Goal: Transaction & Acquisition: Purchase product/service

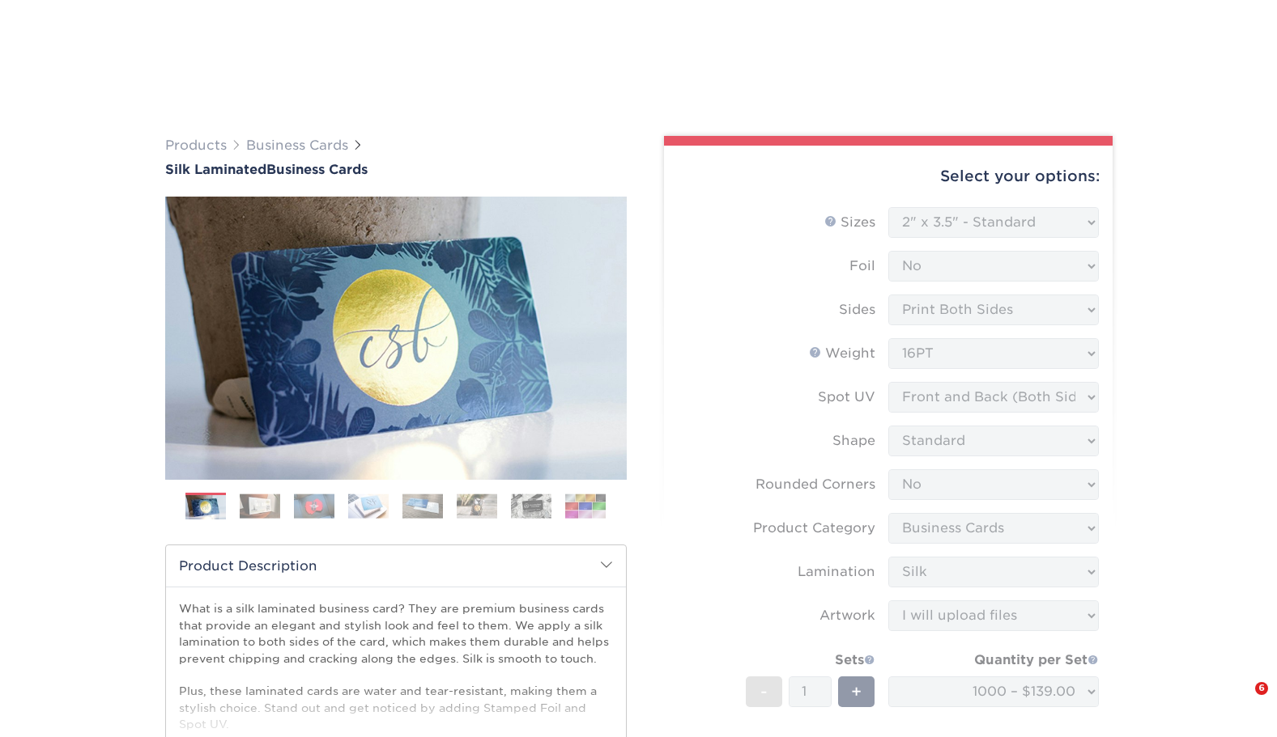
select select "2.00x3.50"
select select "0"
select select "3b5148f1-0588-4f88-a218-97bcfdce65c1"
select select "ccacb42f-45f7-42d3-bbd3-7c8421cf37f0"
select select "upload"
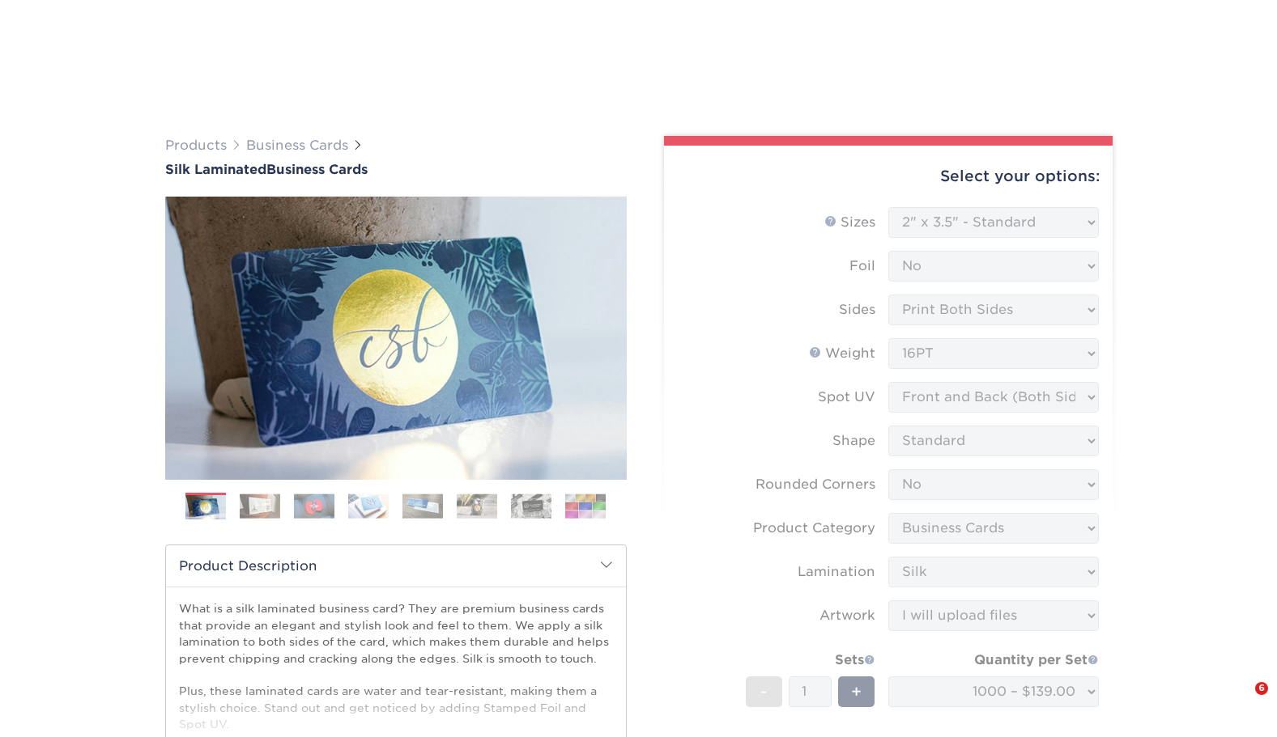
select select "1000 – $139.00"
select select "cb454609-49fa-4780-9579-c9522ab991d3"
select select "160784"
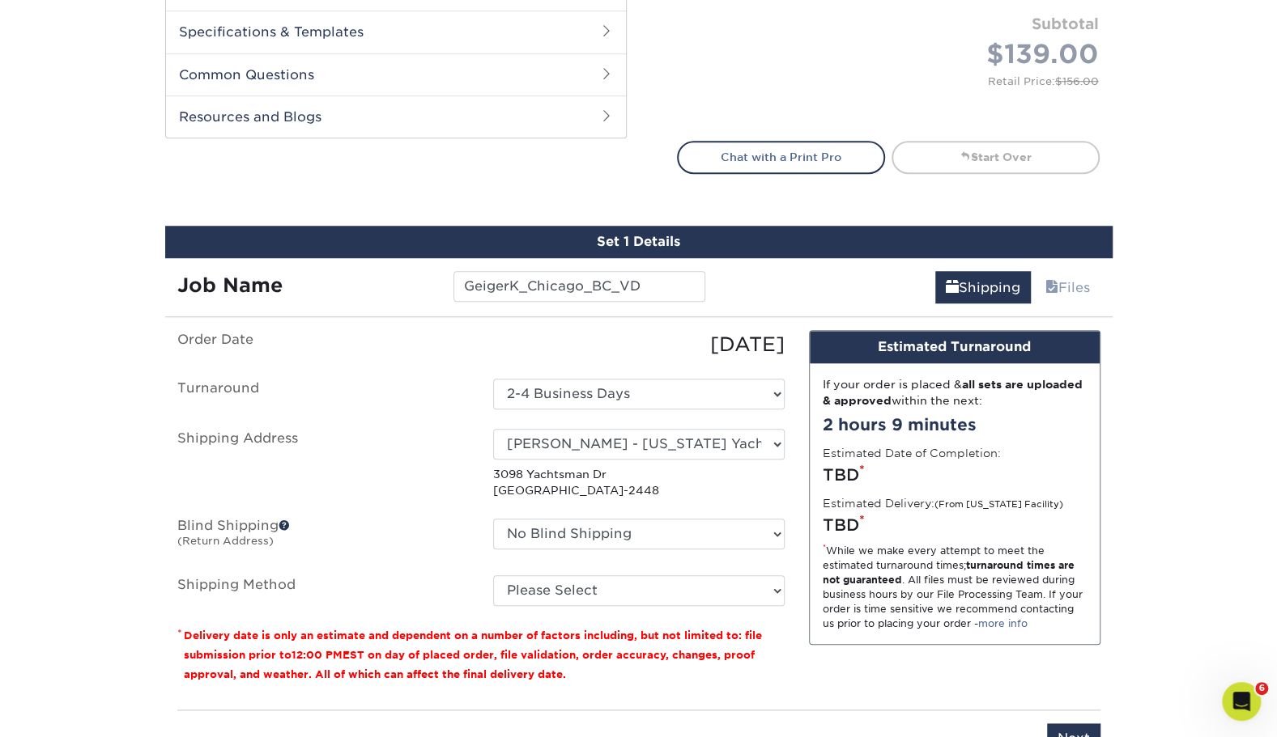
click at [788, 497] on div "Select One Andrew Hansen - Palm Spring, Suite 3 John McNamara - 7350 W. College…" at bounding box center [639, 464] width 316 height 70
click at [520, 586] on select "Please Select Ground Shipping (+$8.96) 3 Day Shipping Service (+$20.04) 2 Day A…" at bounding box center [638, 591] width 291 height 31
select select "03"
click at [493, 576] on select "Please Select Ground Shipping (+$8.96) 3 Day Shipping Service (+$20.04) 2 Day A…" at bounding box center [638, 591] width 291 height 31
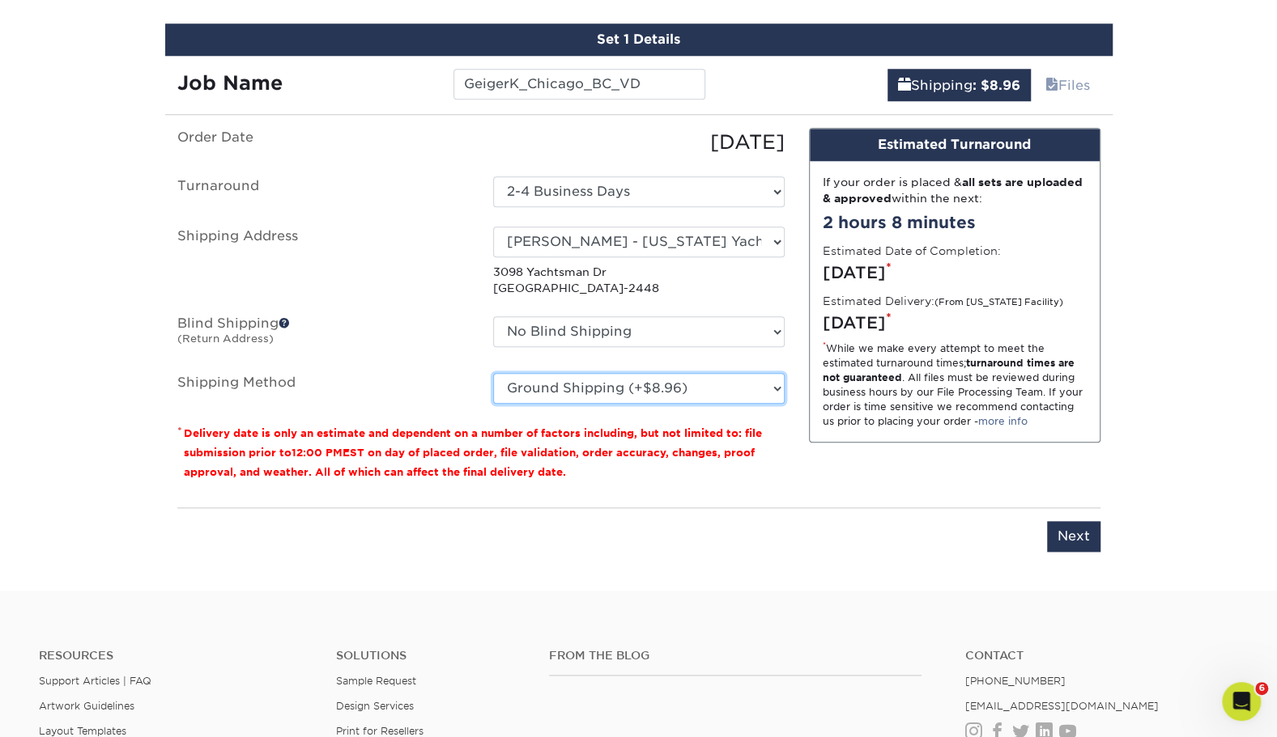
scroll to position [972, 0]
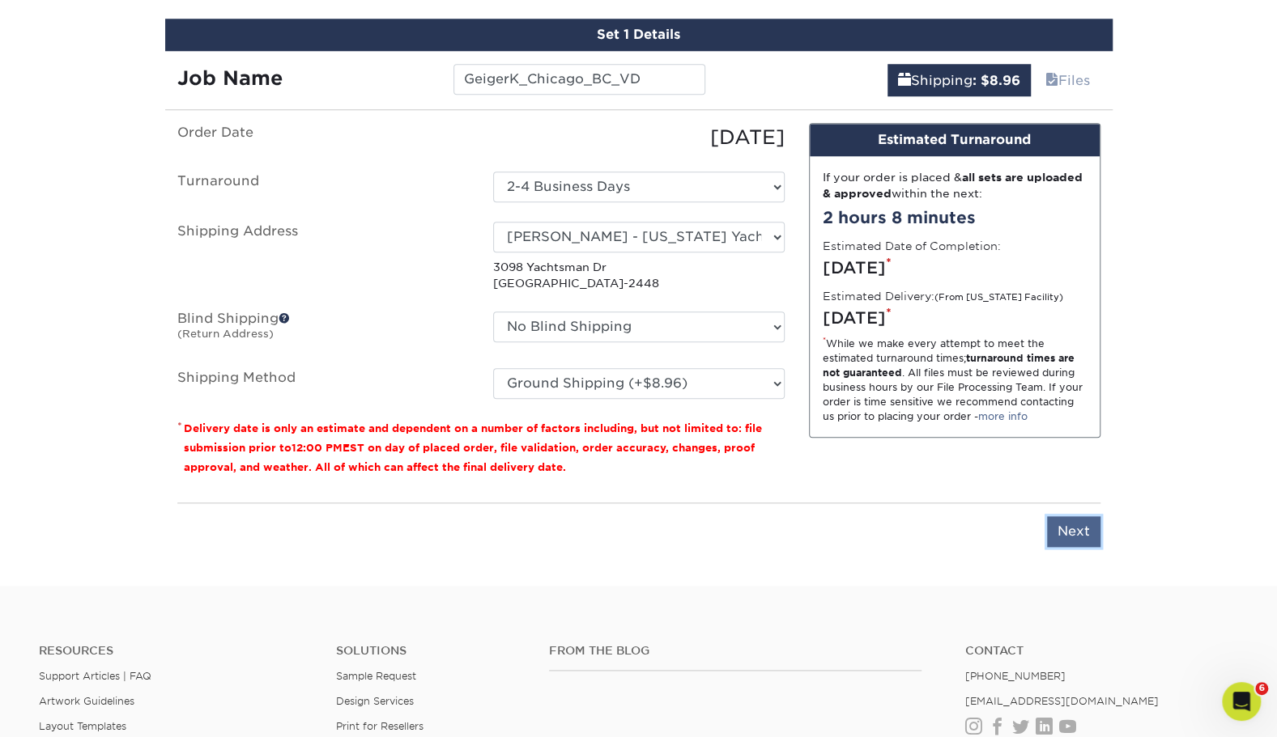
click at [1053, 527] on input "Next" at bounding box center [1073, 531] width 53 height 31
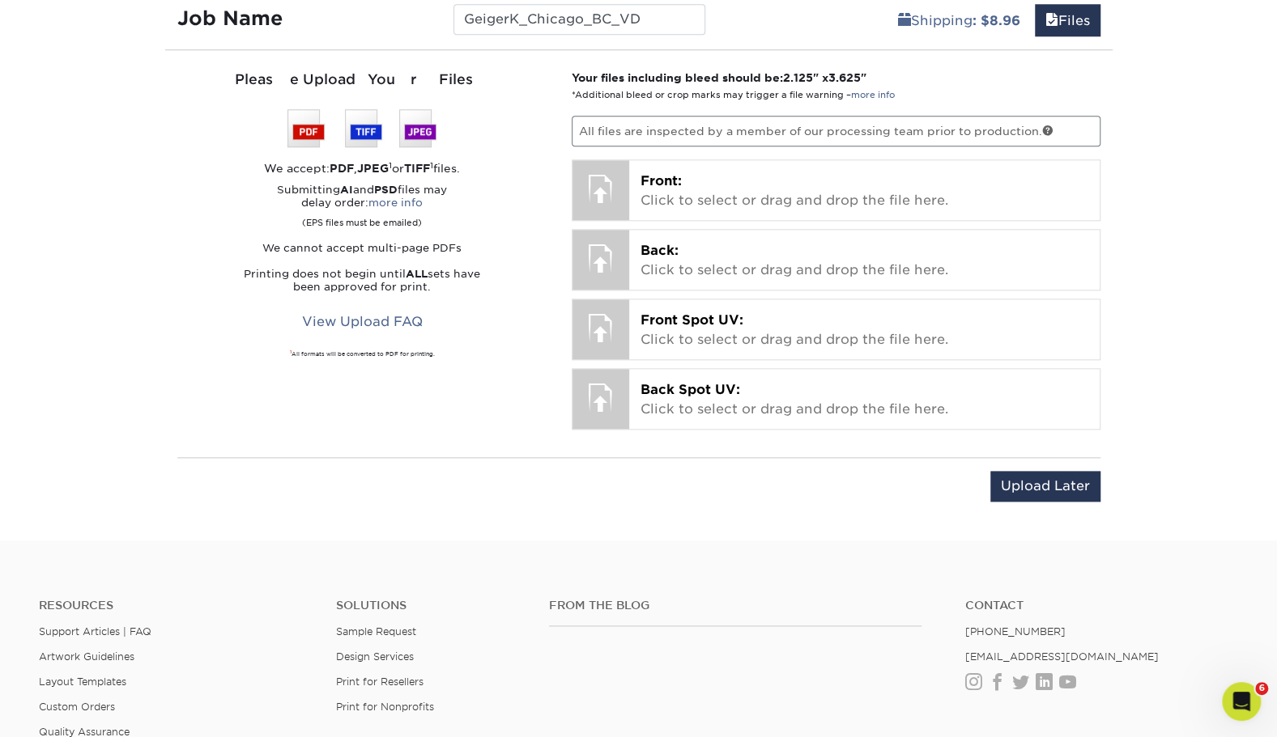
scroll to position [1034, 0]
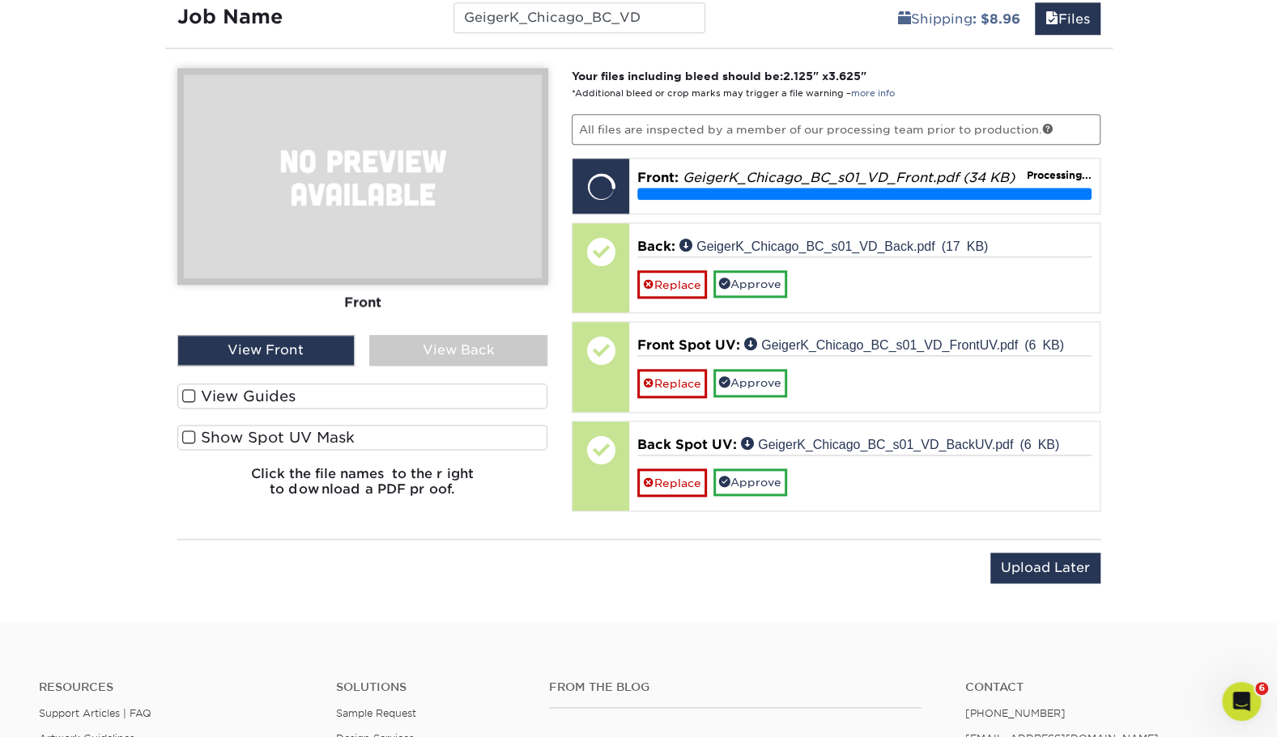
click at [396, 576] on div "Upload Later Save & Continue Continue" at bounding box center [638, 578] width 923 height 50
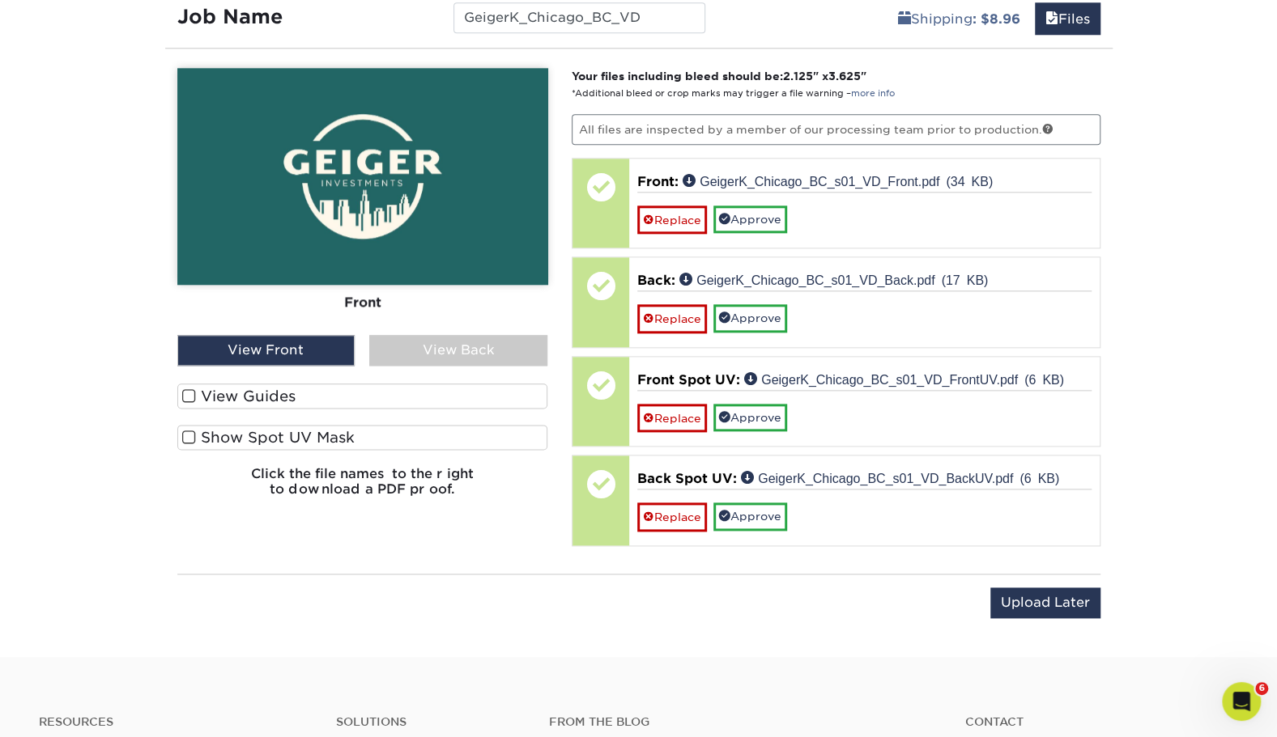
click at [371, 448] on div "Show Spot UV Mask" at bounding box center [362, 441] width 371 height 33
click at [366, 442] on label "Show Spot UV Mask" at bounding box center [362, 437] width 371 height 25
click at [0, 0] on input "Show Spot UV Mask" at bounding box center [0, 0] width 0 height 0
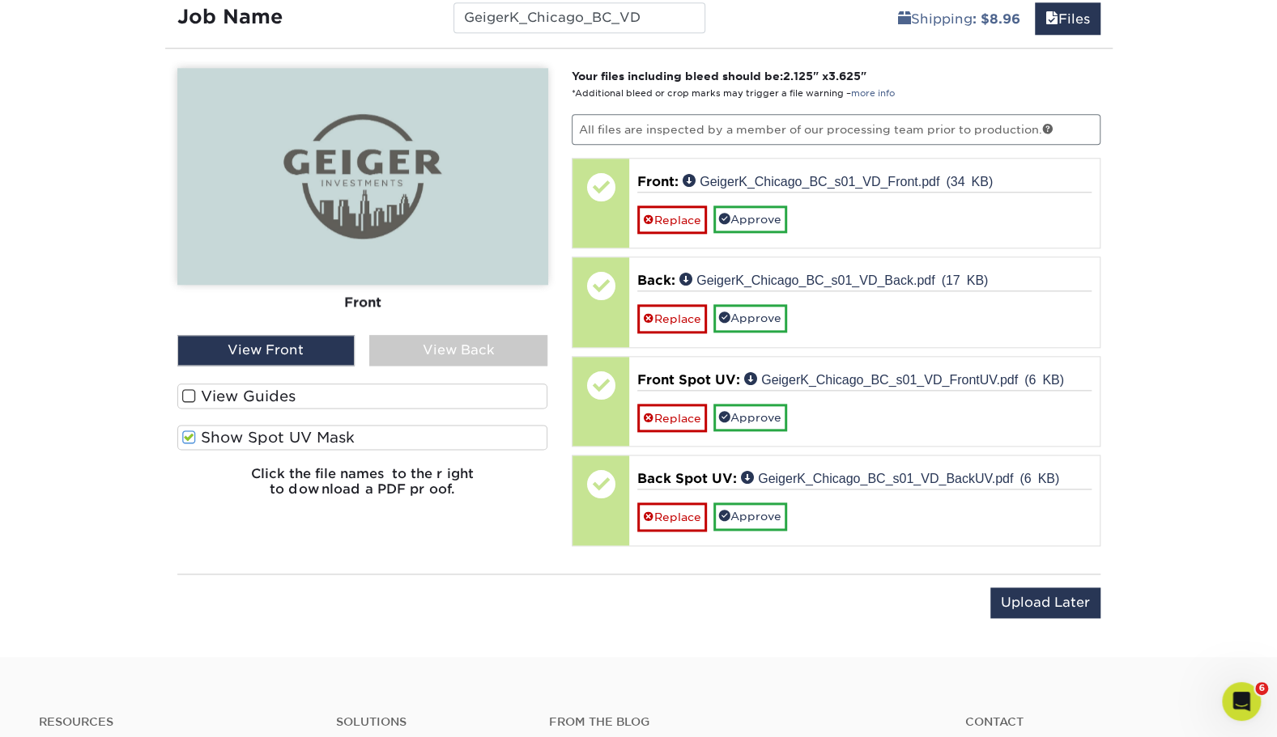
click at [346, 398] on label "View Guides" at bounding box center [362, 396] width 371 height 25
click at [0, 0] on input "View Guides" at bounding box center [0, 0] width 0 height 0
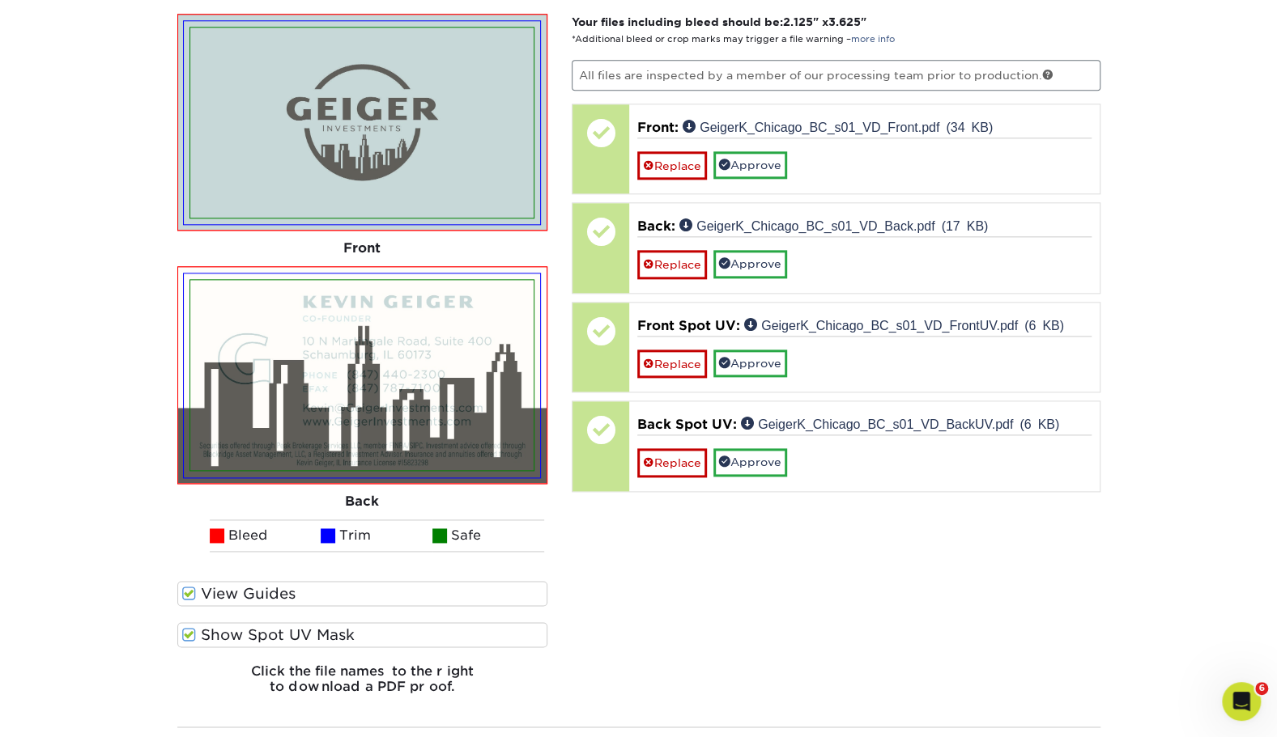
scroll to position [1089, 0]
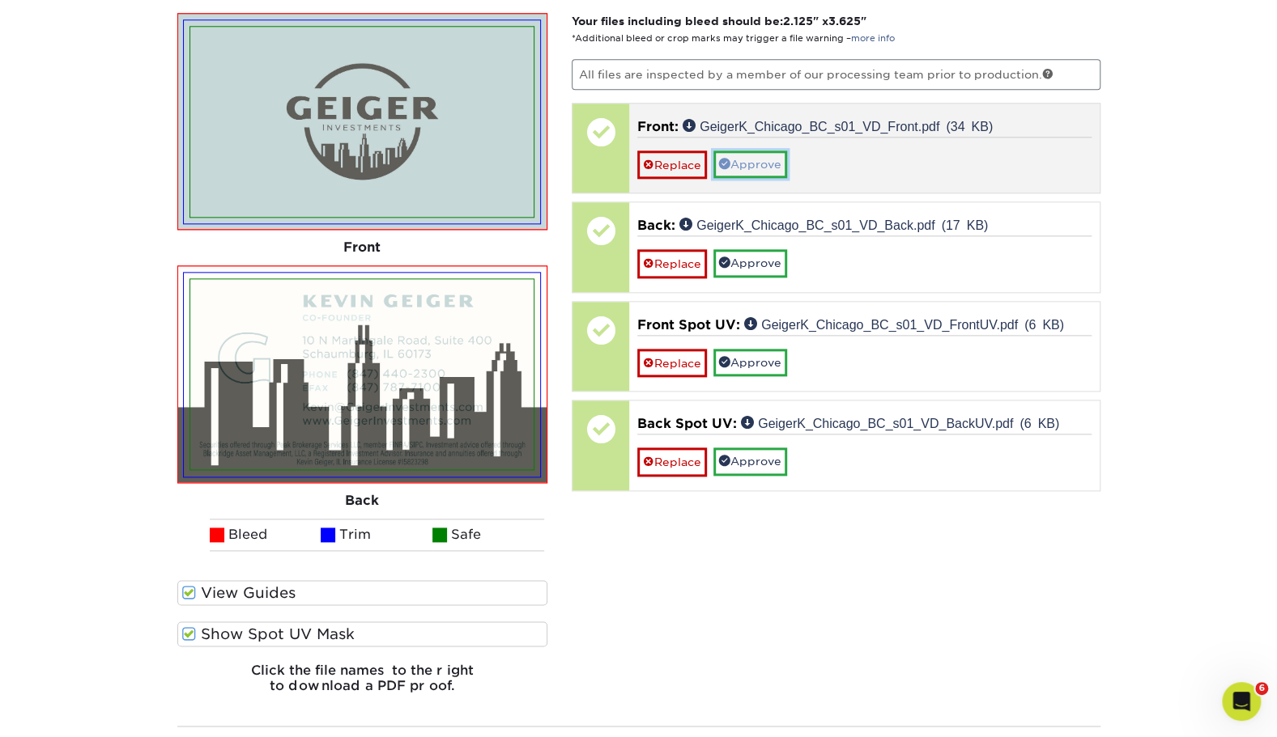
click at [729, 172] on link "Approve" at bounding box center [750, 165] width 74 height 28
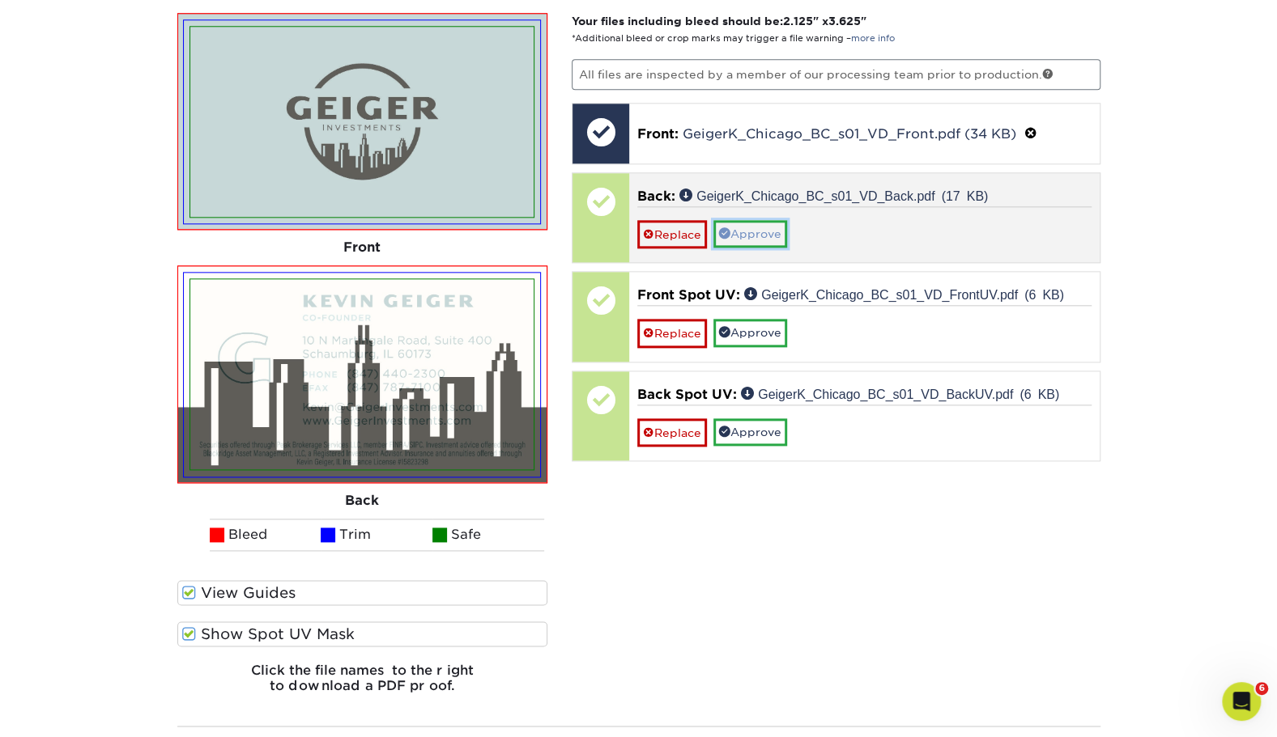
click at [737, 223] on link "Approve" at bounding box center [750, 234] width 74 height 28
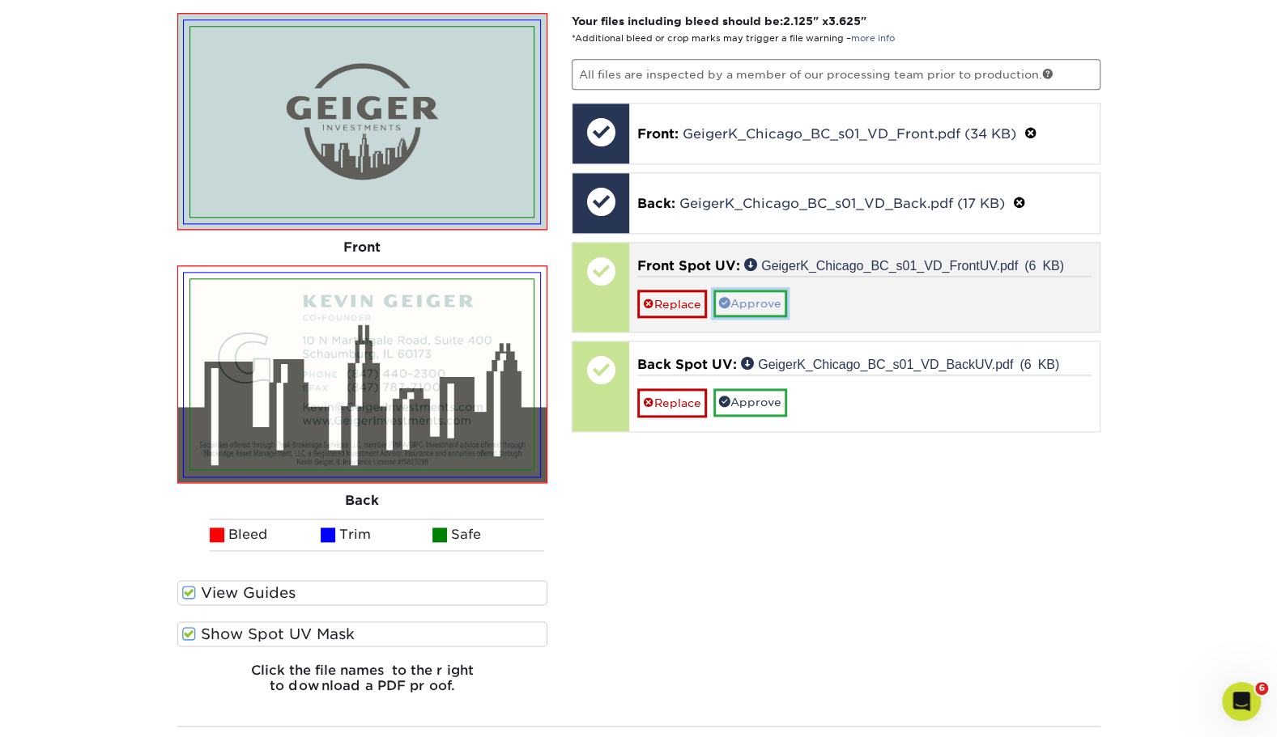
click at [743, 290] on link "Approve" at bounding box center [750, 304] width 74 height 28
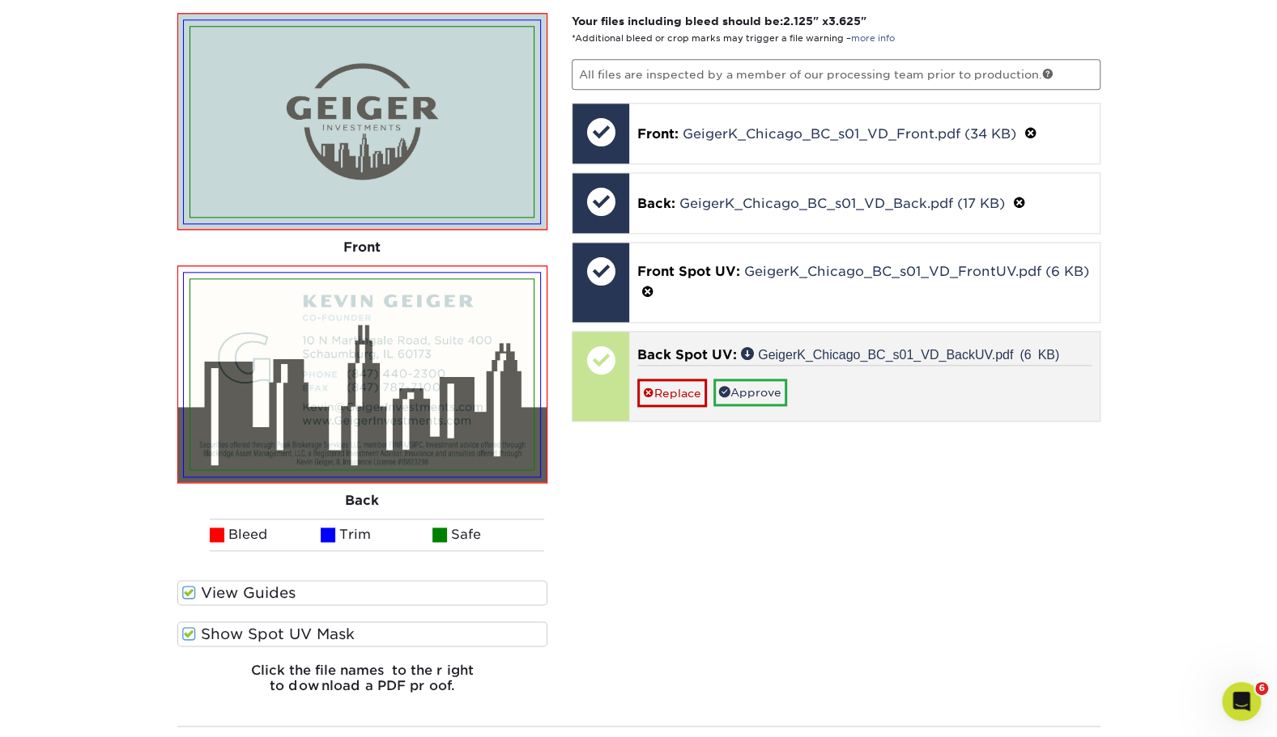
click at [750, 366] on div "Replace Approve" at bounding box center [864, 386] width 454 height 42
click at [751, 393] on link "Approve" at bounding box center [750, 393] width 74 height 28
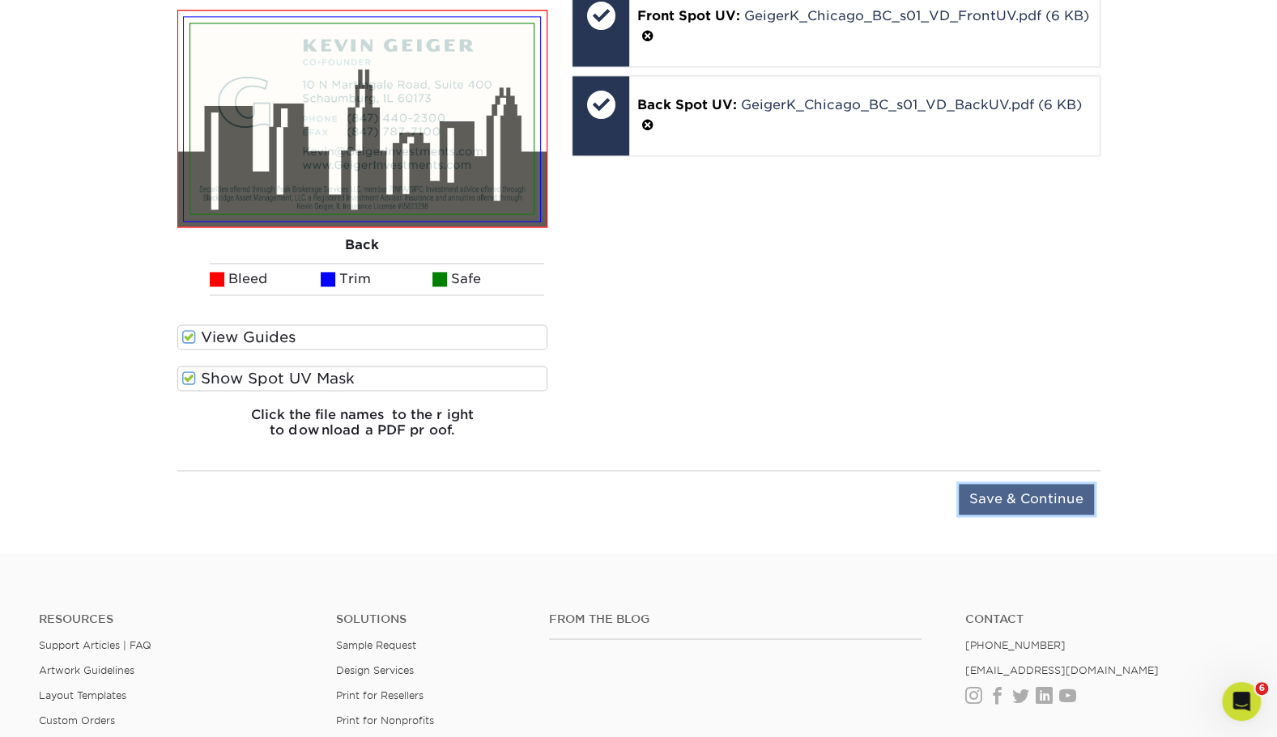
click at [1047, 487] on input "Save & Continue" at bounding box center [1025, 499] width 135 height 31
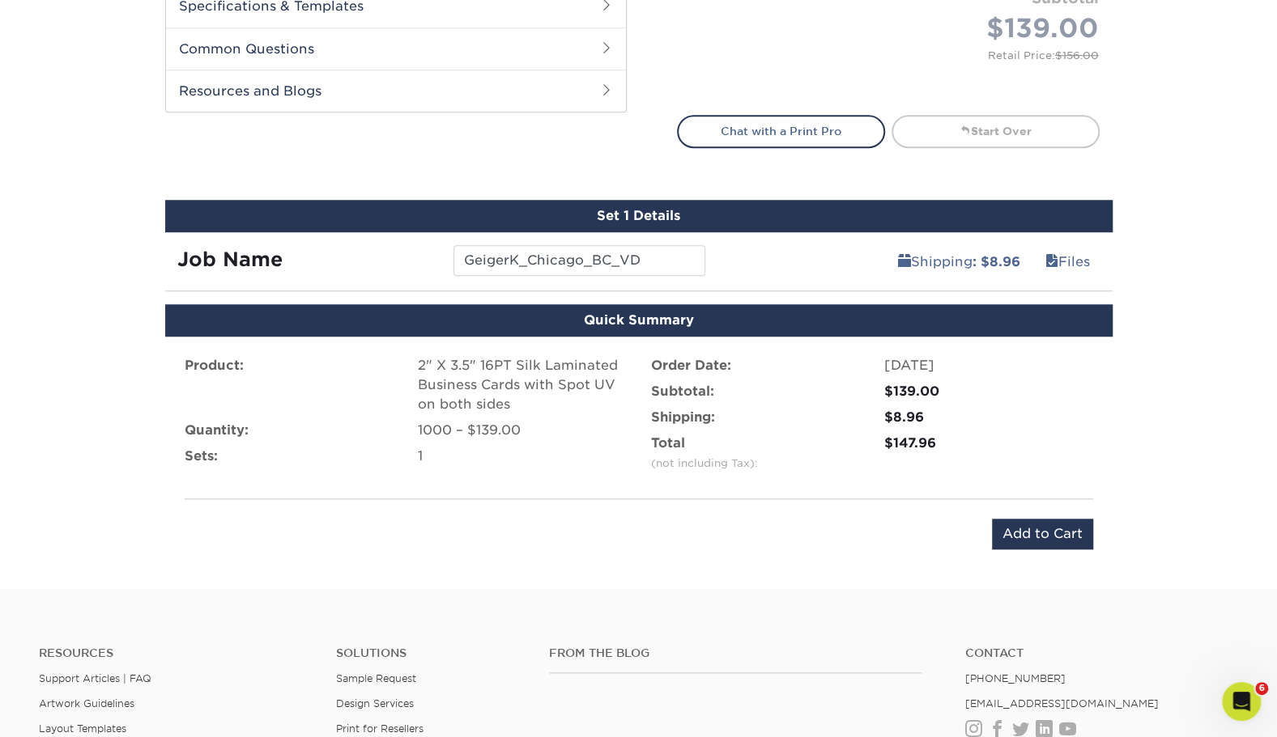
scroll to position [790, 0]
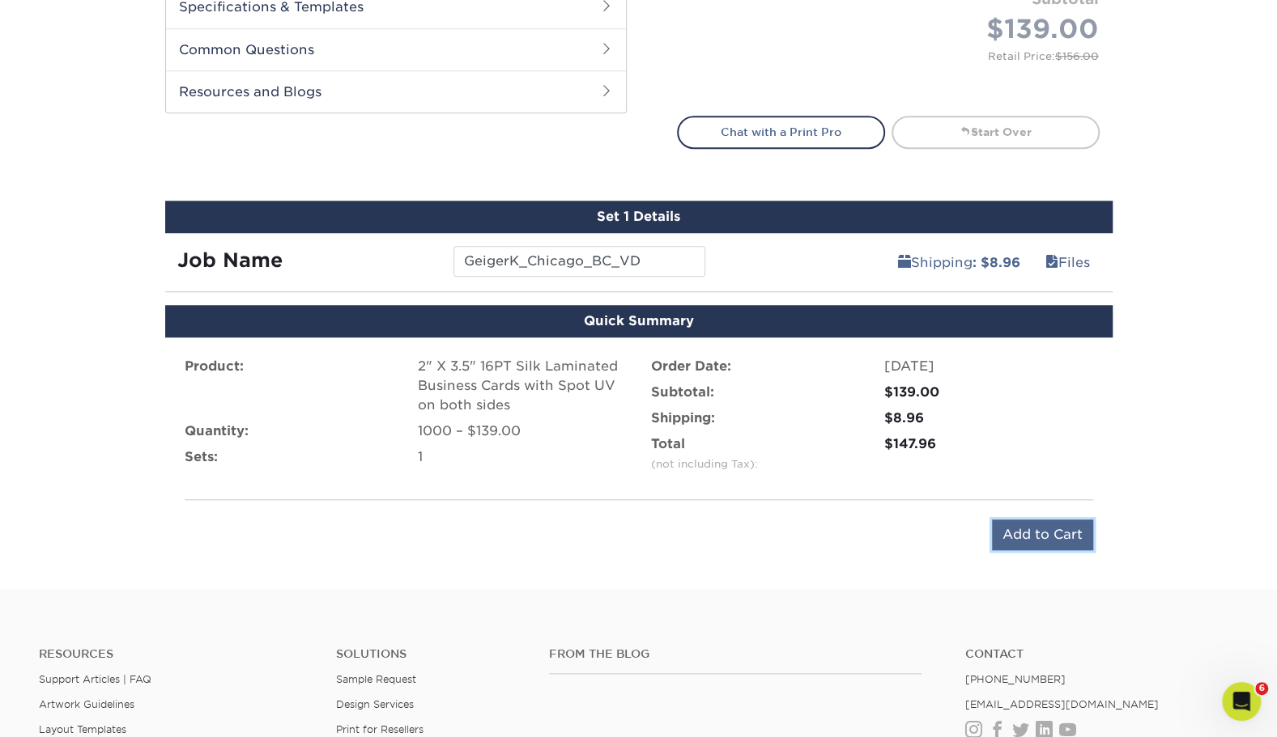
click at [1011, 525] on input "Add to Cart" at bounding box center [1042, 535] width 101 height 31
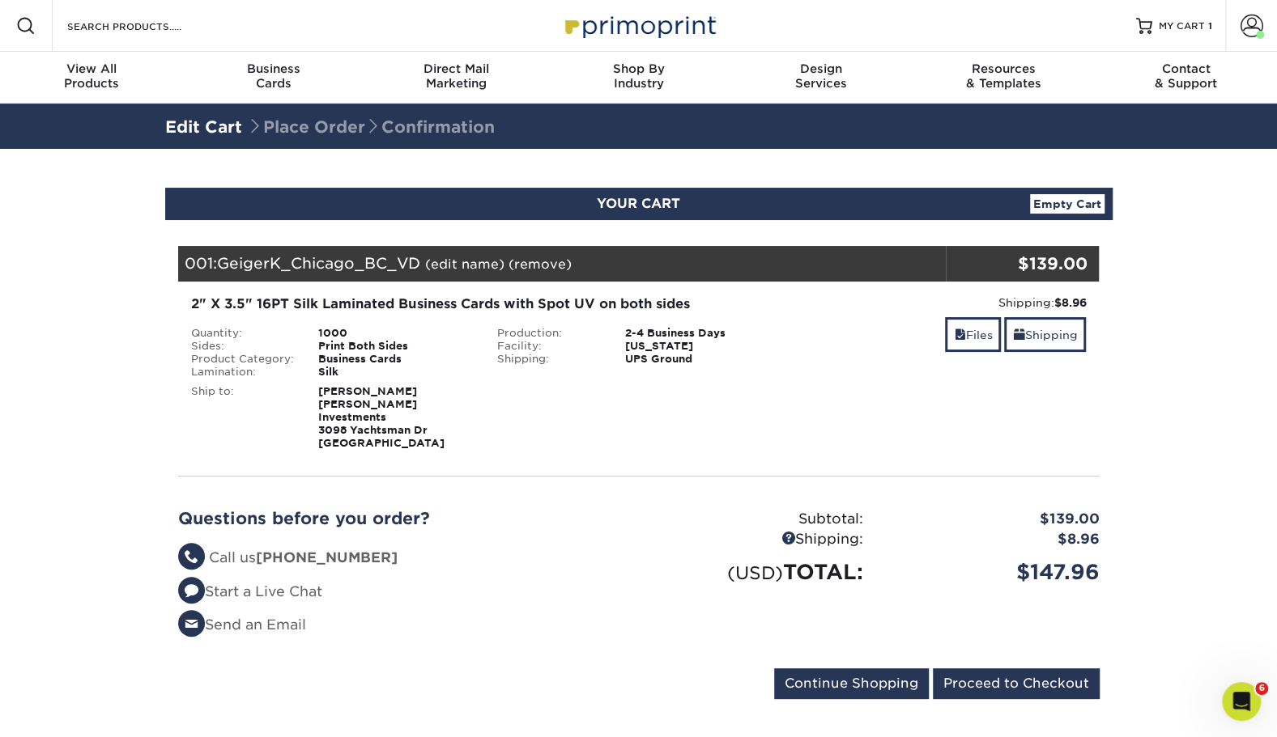
click at [460, 254] on div "001: GeigerK_Chicago_BC_VD (edit name) (remove) Are you sure you want to remove…" at bounding box center [561, 264] width 767 height 36
click at [459, 266] on link "(edit name)" at bounding box center [464, 264] width 79 height 15
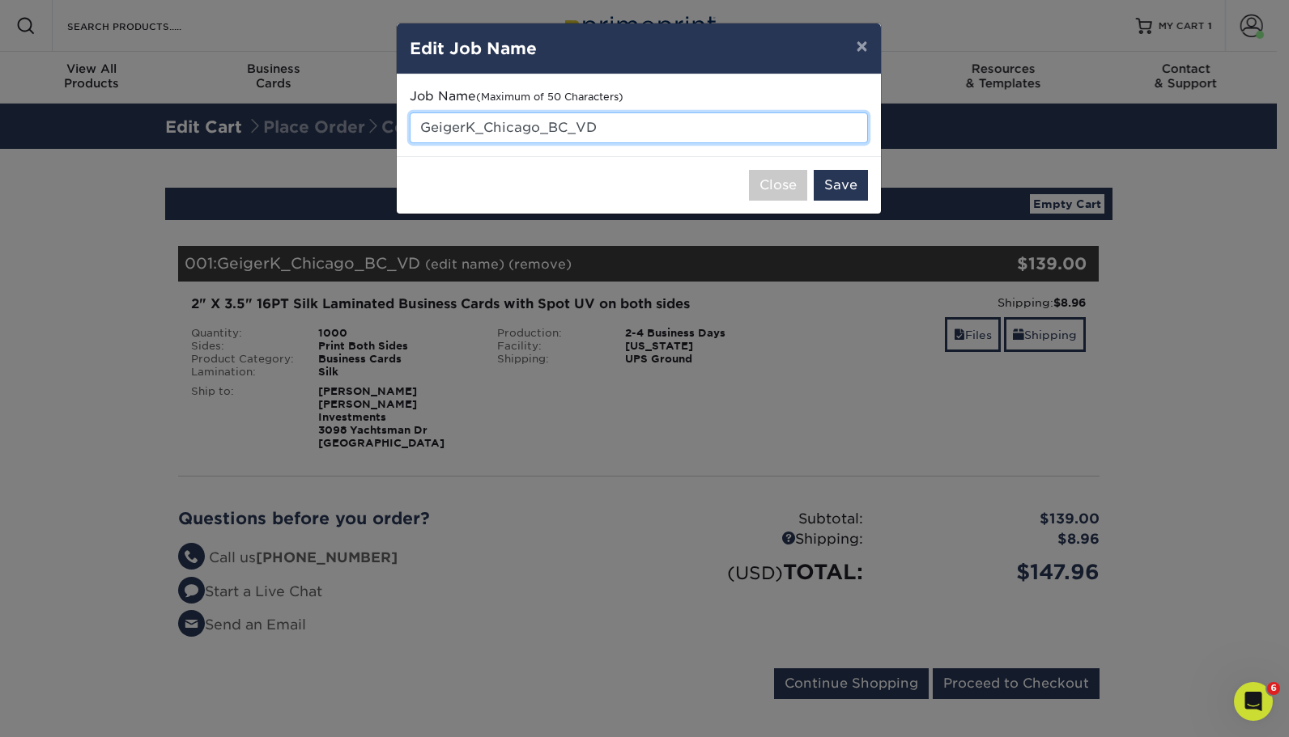
drag, startPoint x: 617, startPoint y: 131, endPoint x: 416, endPoint y: 134, distance: 200.8
click at [416, 134] on input "GeigerK_Chicago_BC_VD" at bounding box center [639, 128] width 458 height 31
click at [869, 37] on button "×" at bounding box center [861, 45] width 37 height 45
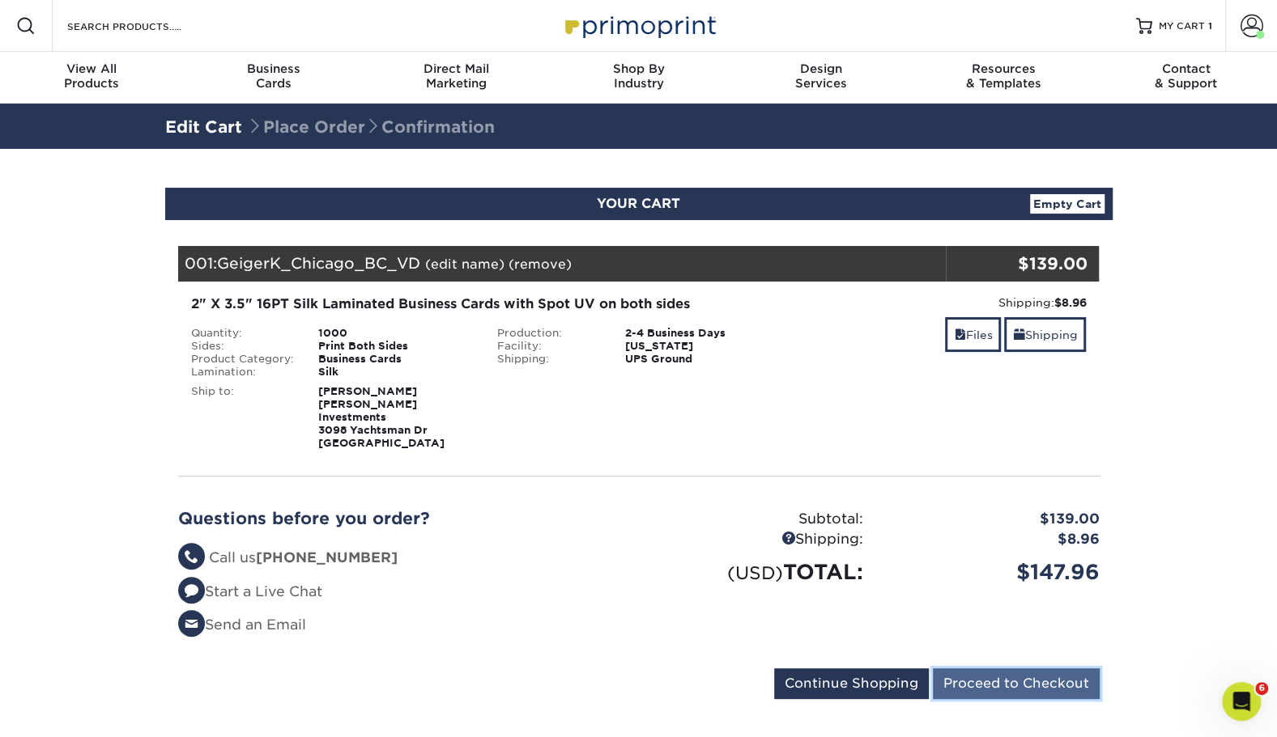
click at [997, 674] on input "Proceed to Checkout" at bounding box center [1016, 684] width 167 height 31
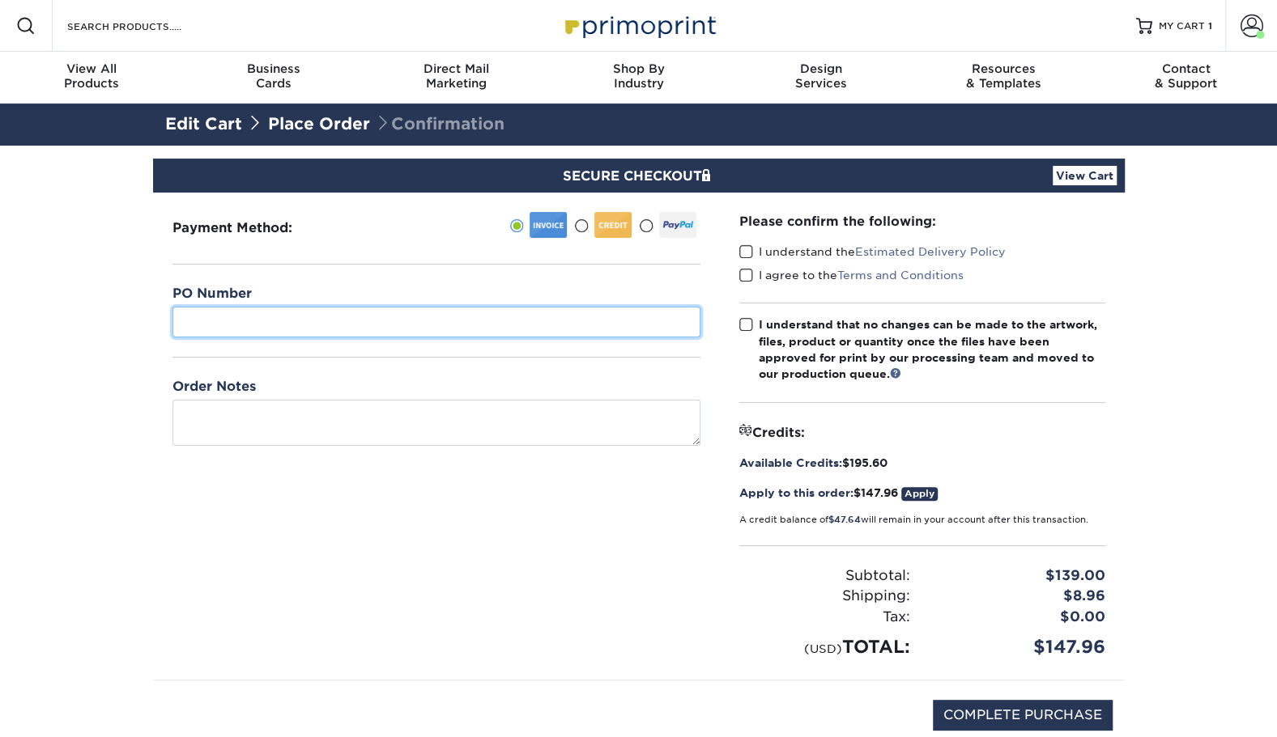
click at [267, 326] on input "text" at bounding box center [436, 322] width 528 height 31
paste input "GeigerK_Chicago_BC_VD"
type input "GeigerK_Chicago_BC_VD"
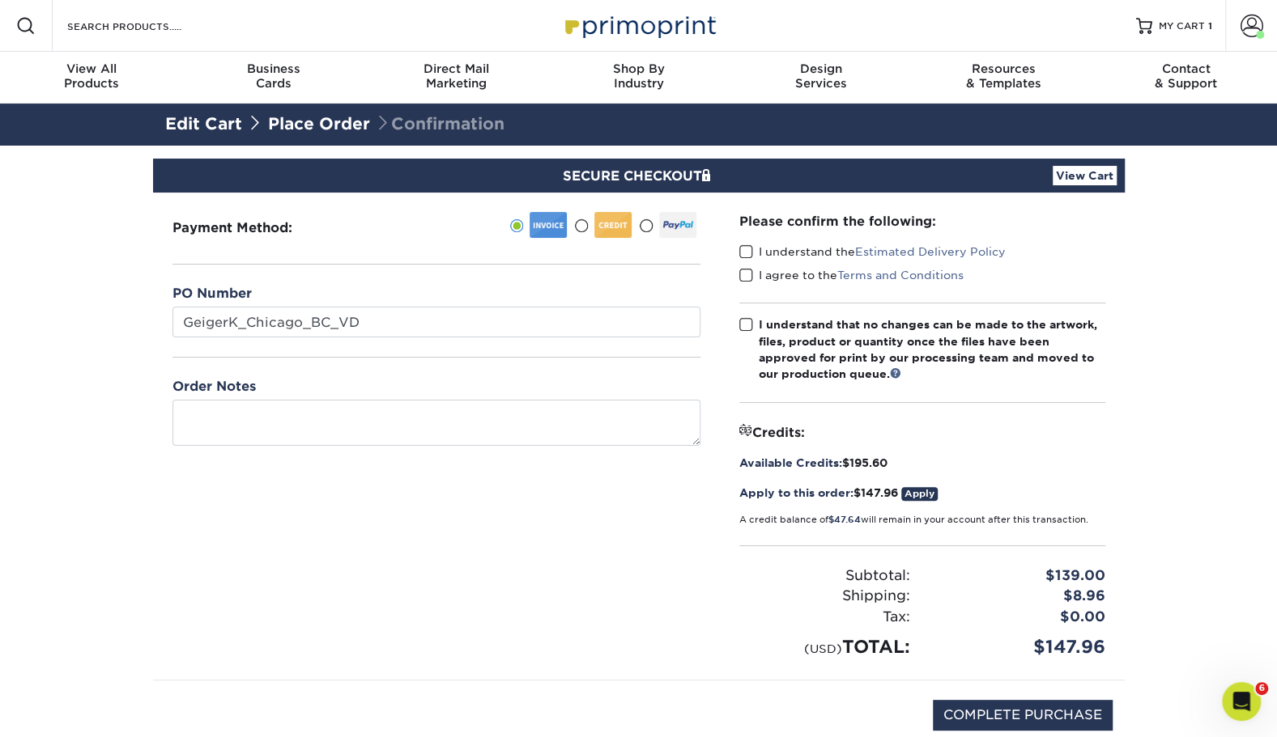
click at [521, 584] on div "Payment Method:" at bounding box center [436, 436] width 567 height 487
click at [745, 250] on span at bounding box center [746, 251] width 14 height 15
click at [0, 0] on input "I understand the Estimated Delivery Policy" at bounding box center [0, 0] width 0 height 0
click at [742, 272] on span at bounding box center [746, 275] width 14 height 15
click at [0, 0] on input "I agree to the Terms and Conditions" at bounding box center [0, 0] width 0 height 0
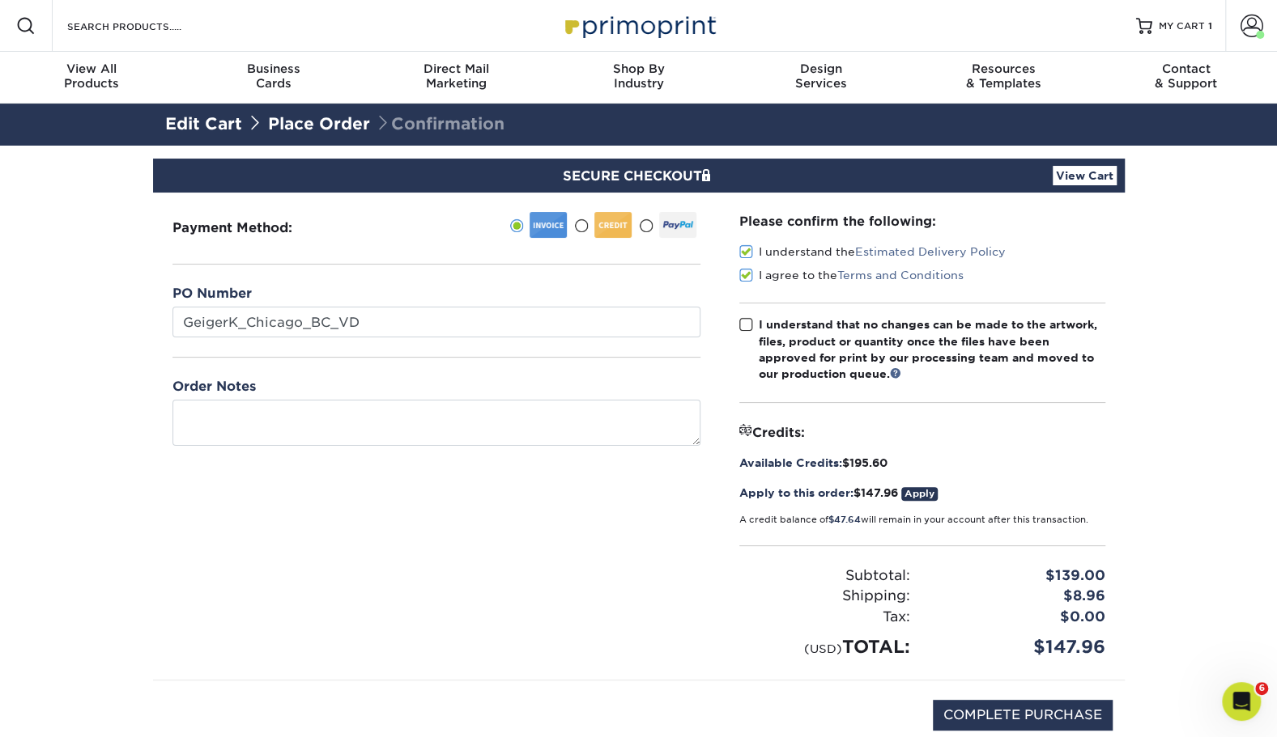
click at [746, 325] on span at bounding box center [746, 324] width 14 height 15
click at [0, 0] on input "I understand that no changes can be made to the artwork, files, product or quan…" at bounding box center [0, 0] width 0 height 0
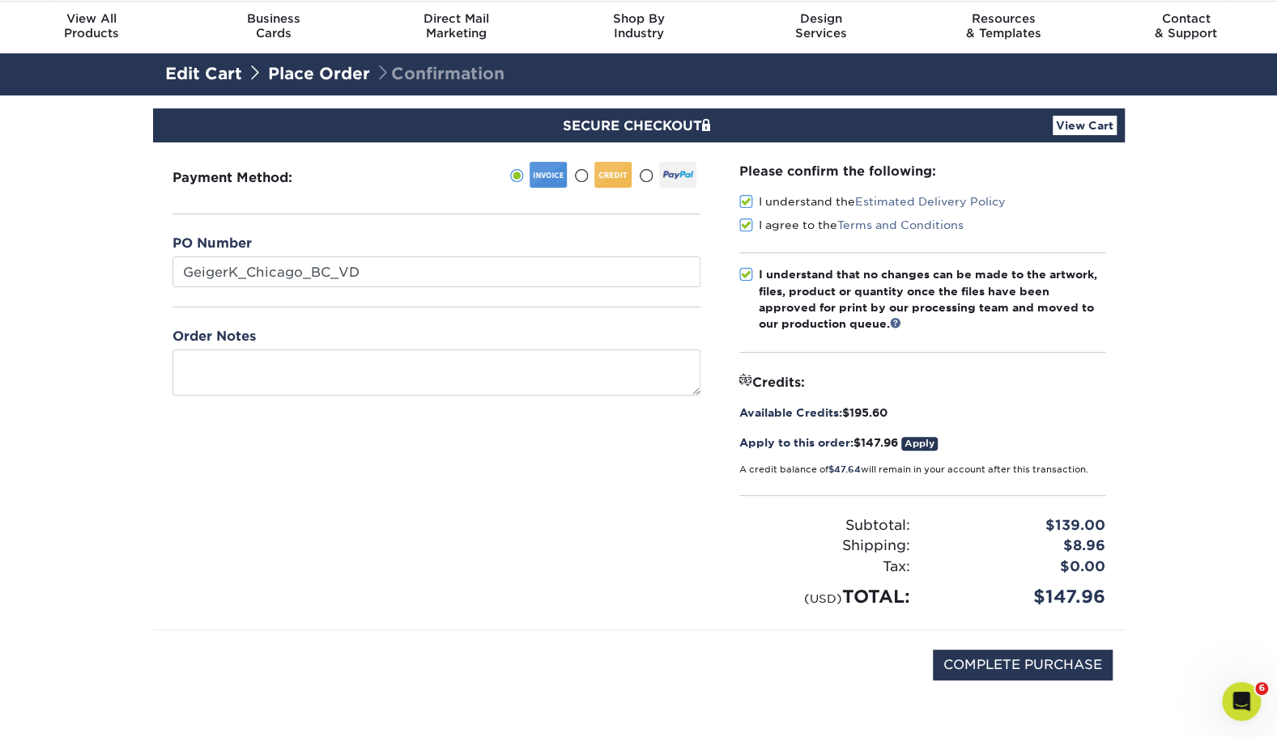
scroll to position [51, 0]
drag, startPoint x: 1115, startPoint y: 593, endPoint x: 856, endPoint y: 607, distance: 258.7
click at [856, 607] on div "Please confirm the following: I understand the Estimated Delivery Policy I agre…" at bounding box center [922, 385] width 405 height 487
click at [1077, 118] on link "View Cart" at bounding box center [1084, 124] width 64 height 19
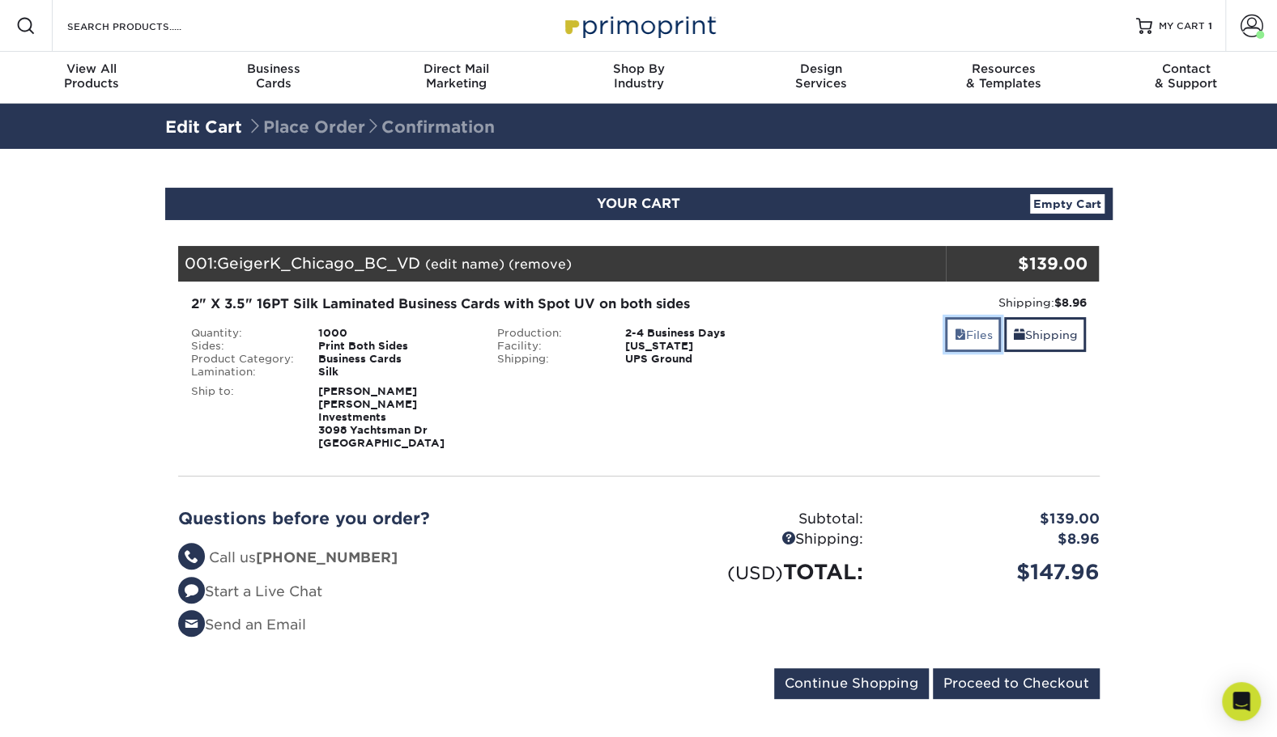
click at [958, 336] on span at bounding box center [959, 335] width 11 height 13
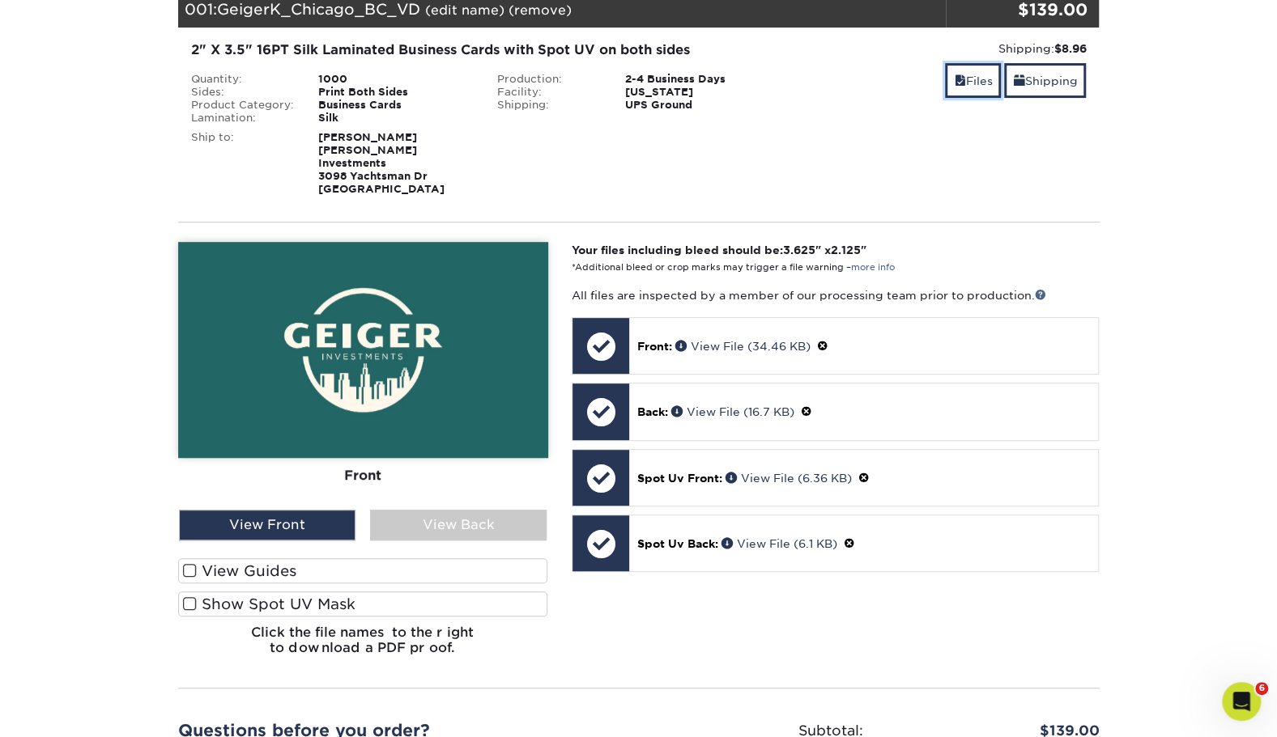
scroll to position [261, 0]
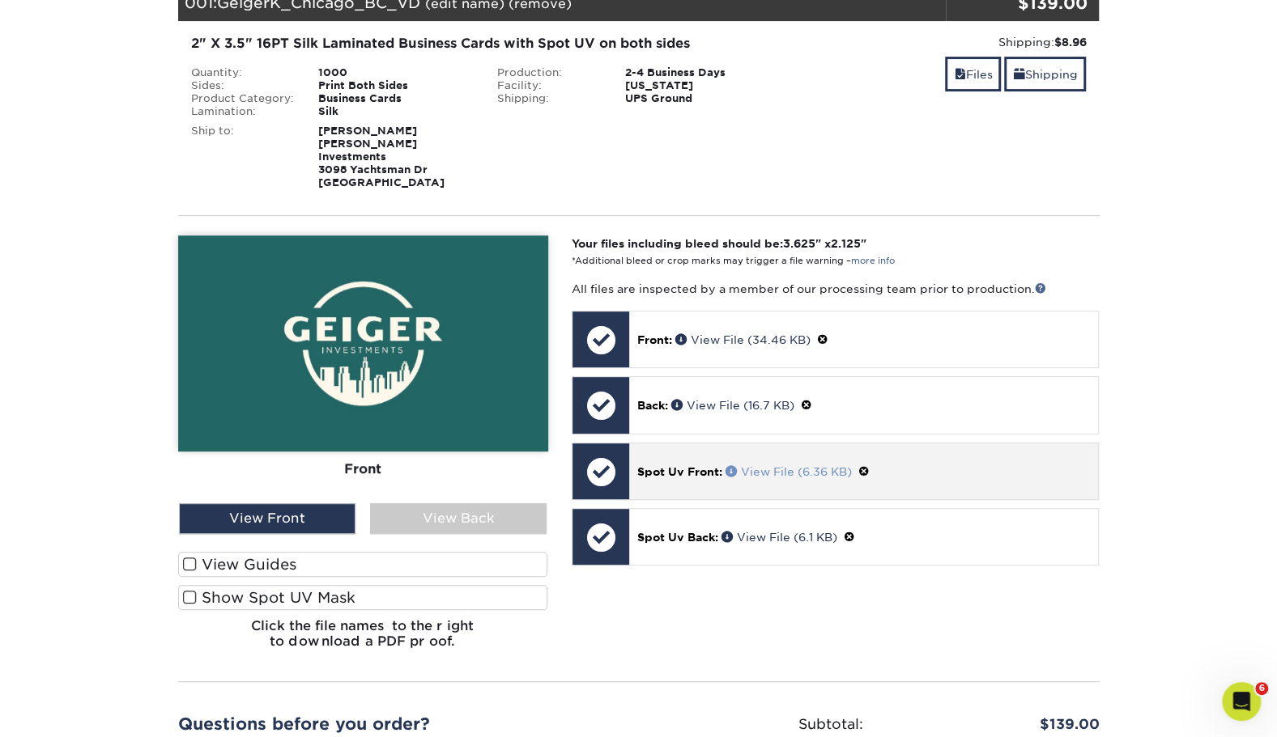
click at [792, 465] on link "View File (6.36 KB)" at bounding box center [788, 471] width 126 height 13
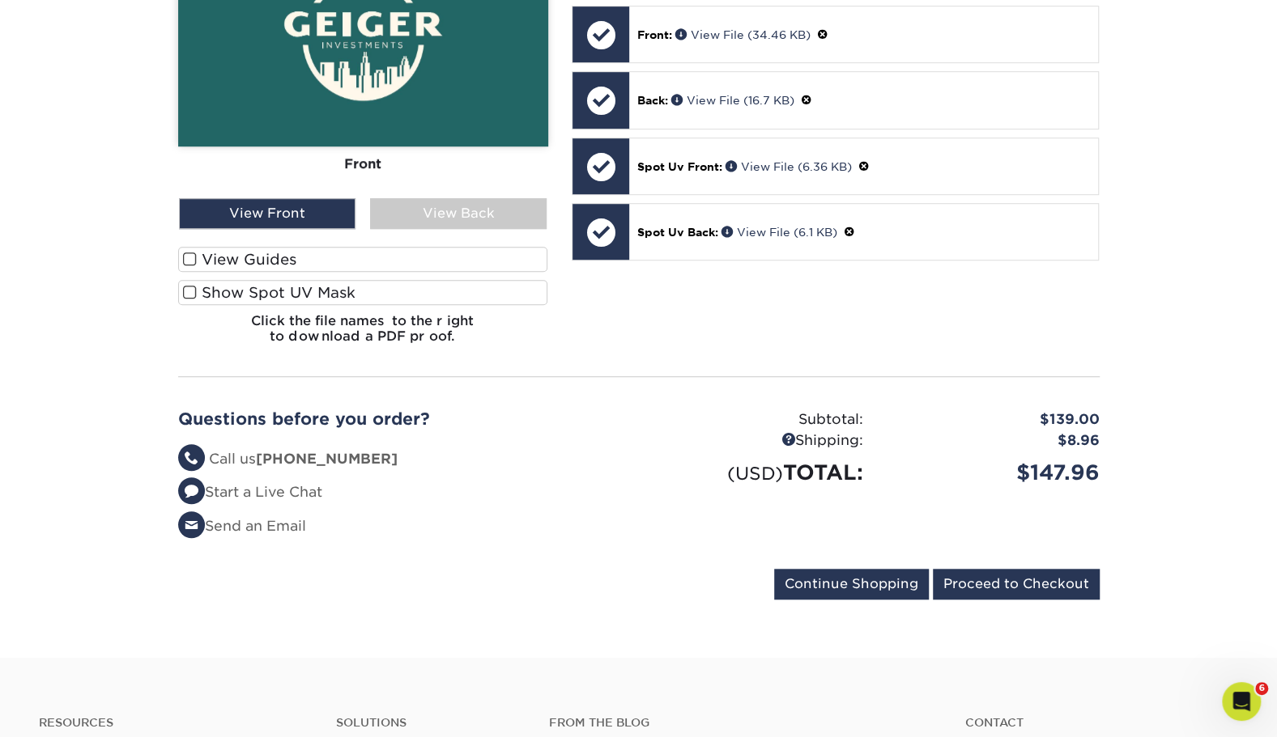
scroll to position [565, 0]
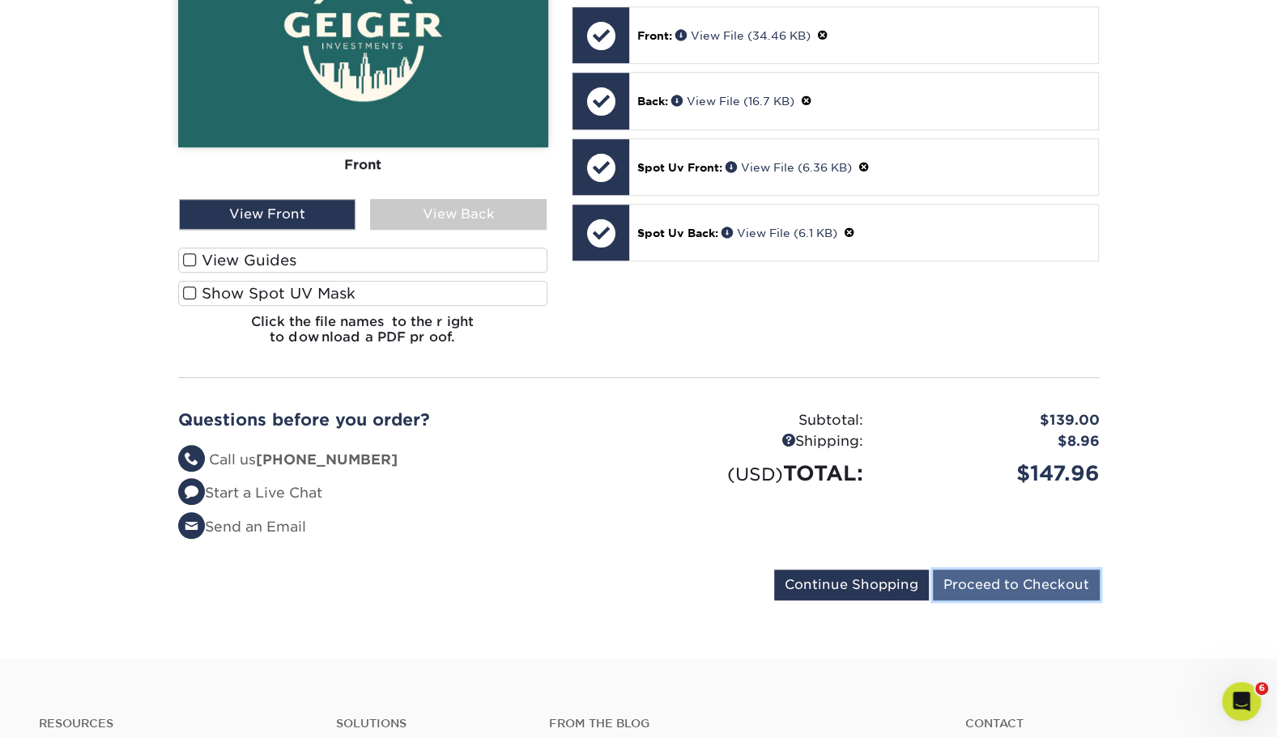
click at [1026, 576] on input "Proceed to Checkout" at bounding box center [1016, 585] width 167 height 31
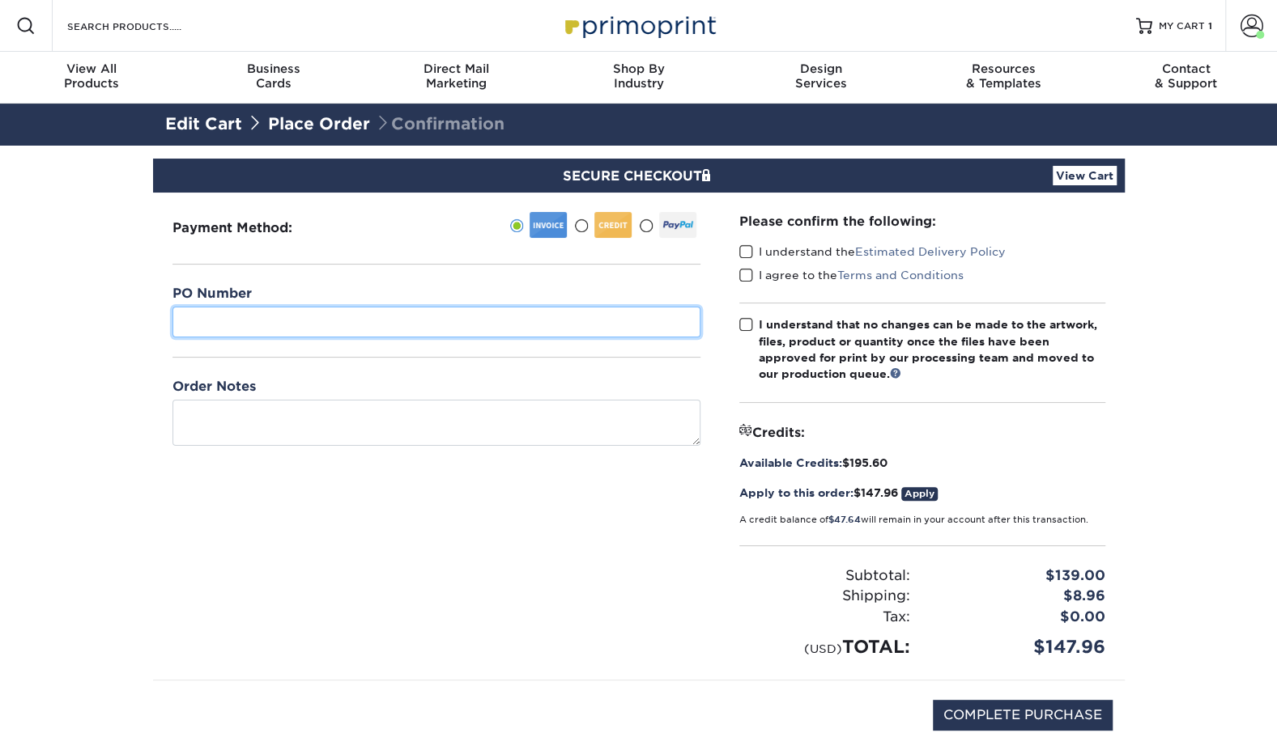
click at [549, 327] on input "text" at bounding box center [436, 322] width 528 height 31
paste input "GeigerK_Chicago_BC_VD"
type input "GeigerK_Chicago_BC_VD"
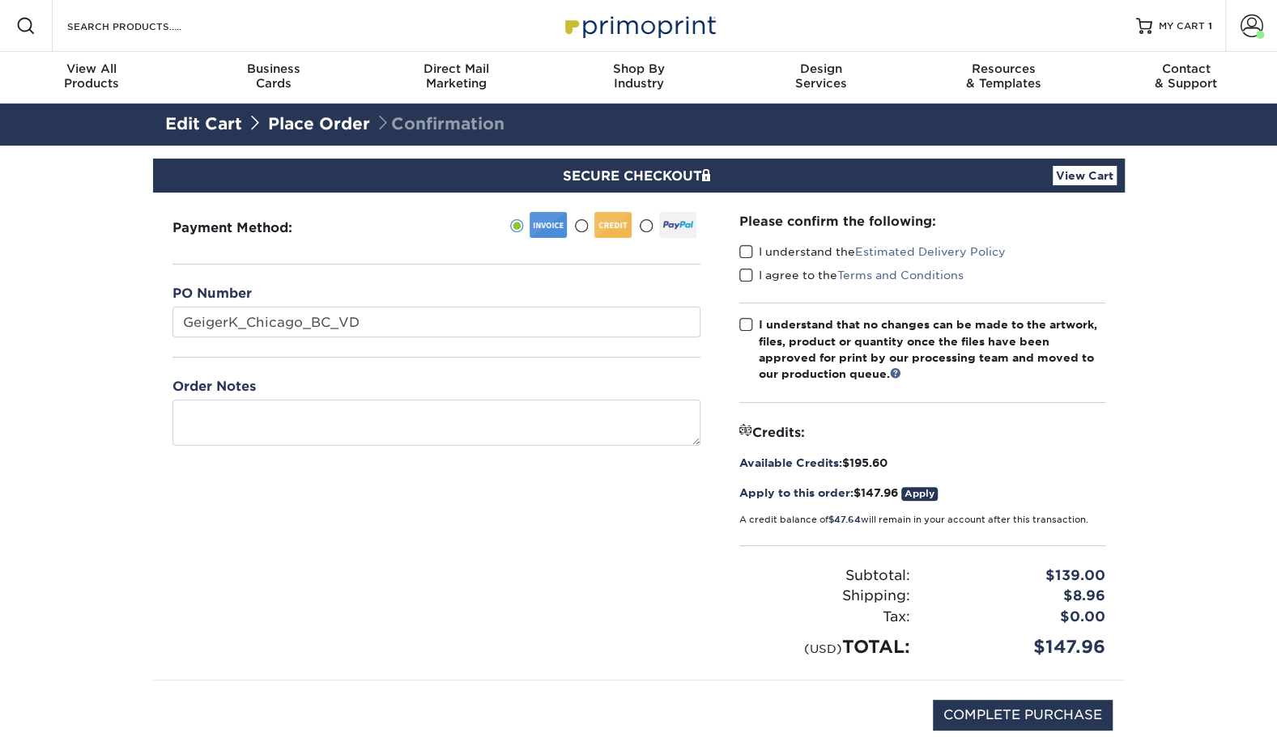
click at [598, 533] on div "Payment Method:" at bounding box center [436, 436] width 567 height 487
click at [745, 246] on span at bounding box center [746, 251] width 14 height 15
click at [0, 0] on input "I understand the Estimated Delivery Policy" at bounding box center [0, 0] width 0 height 0
click at [745, 269] on span at bounding box center [746, 275] width 14 height 15
click at [0, 0] on input "I agree to the Terms and Conditions" at bounding box center [0, 0] width 0 height 0
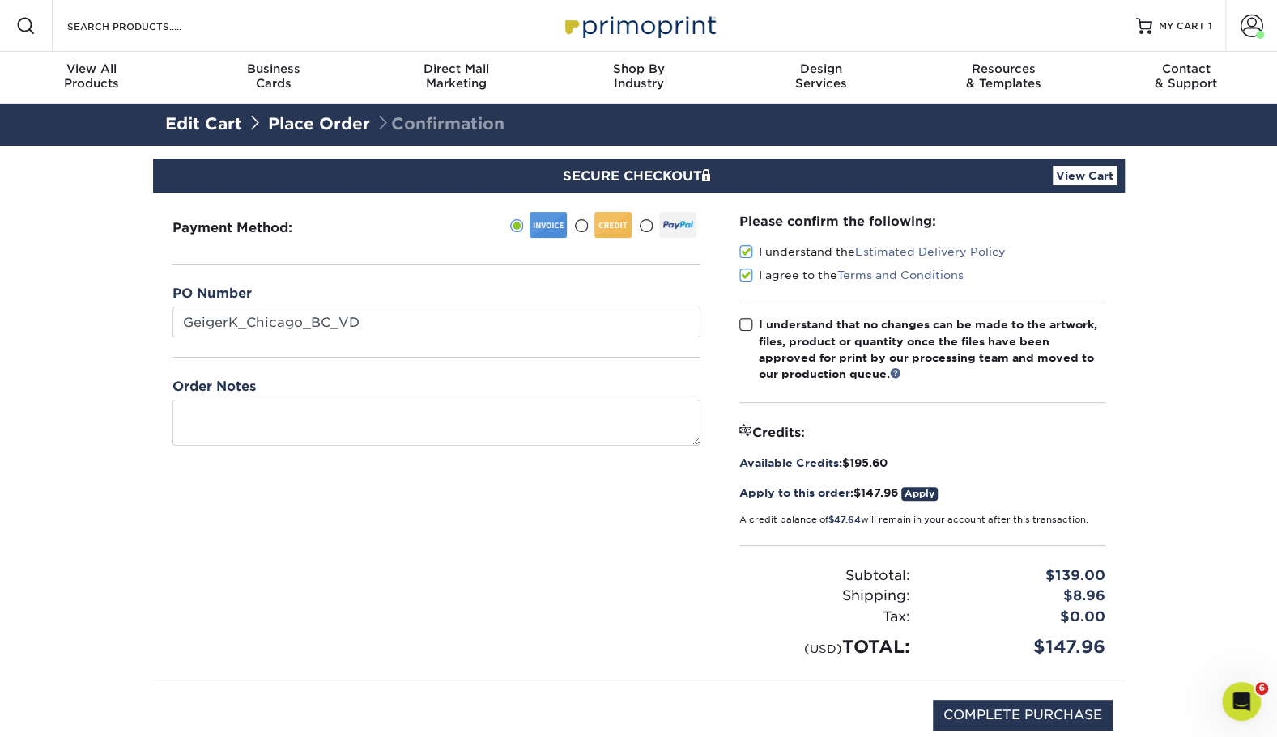
click at [745, 322] on span at bounding box center [746, 324] width 14 height 15
click at [0, 0] on input "I understand that no changes can be made to the artwork, files, product or quan…" at bounding box center [0, 0] width 0 height 0
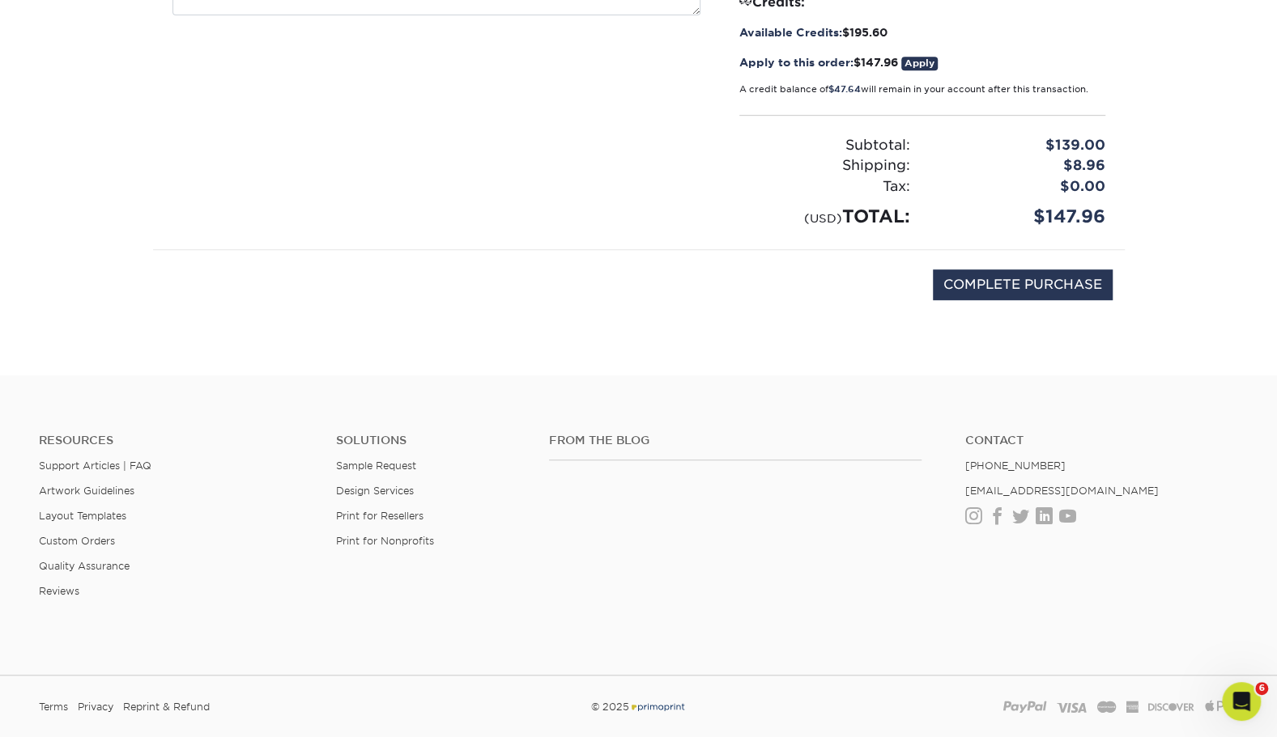
scroll to position [435, 0]
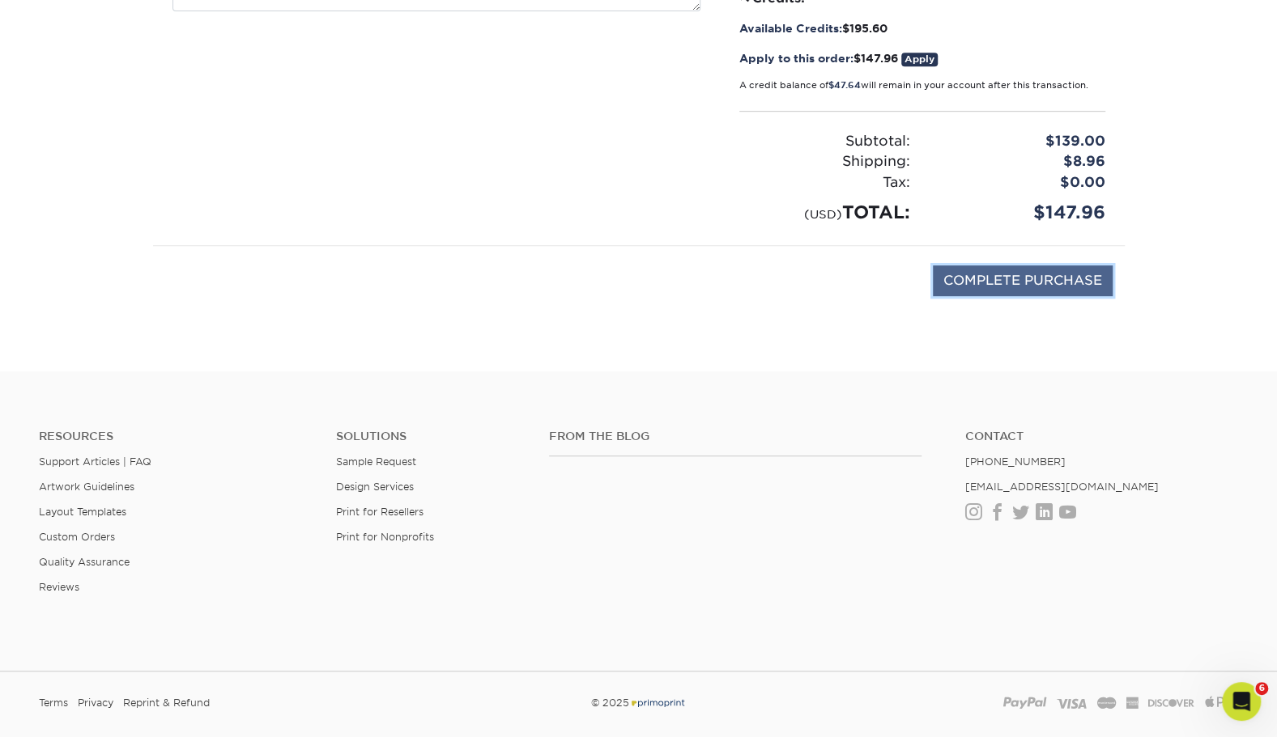
click at [1048, 275] on input "COMPLETE PURCHASE" at bounding box center [1023, 281] width 180 height 31
type input "PROCESSING, PLEASE WAIT..."
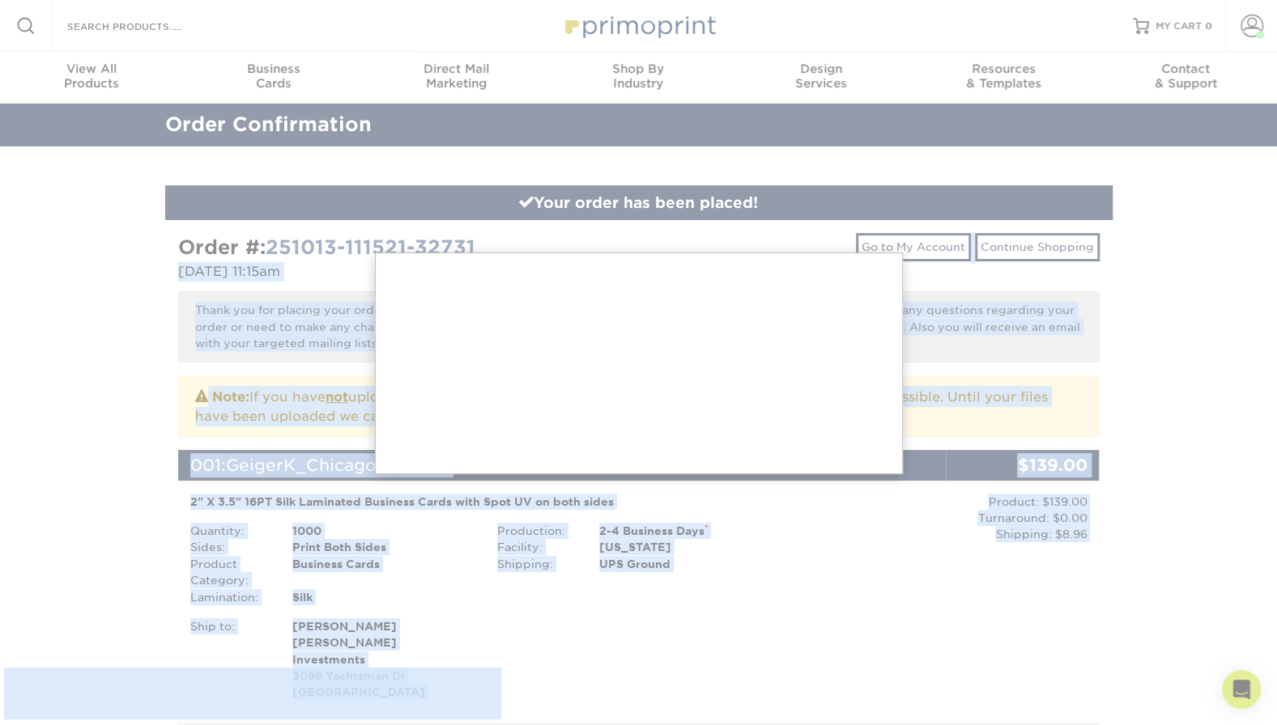
drag, startPoint x: 512, startPoint y: 253, endPoint x: 170, endPoint y: 238, distance: 341.9
copy strong "Order #: 251013-111521-32731"
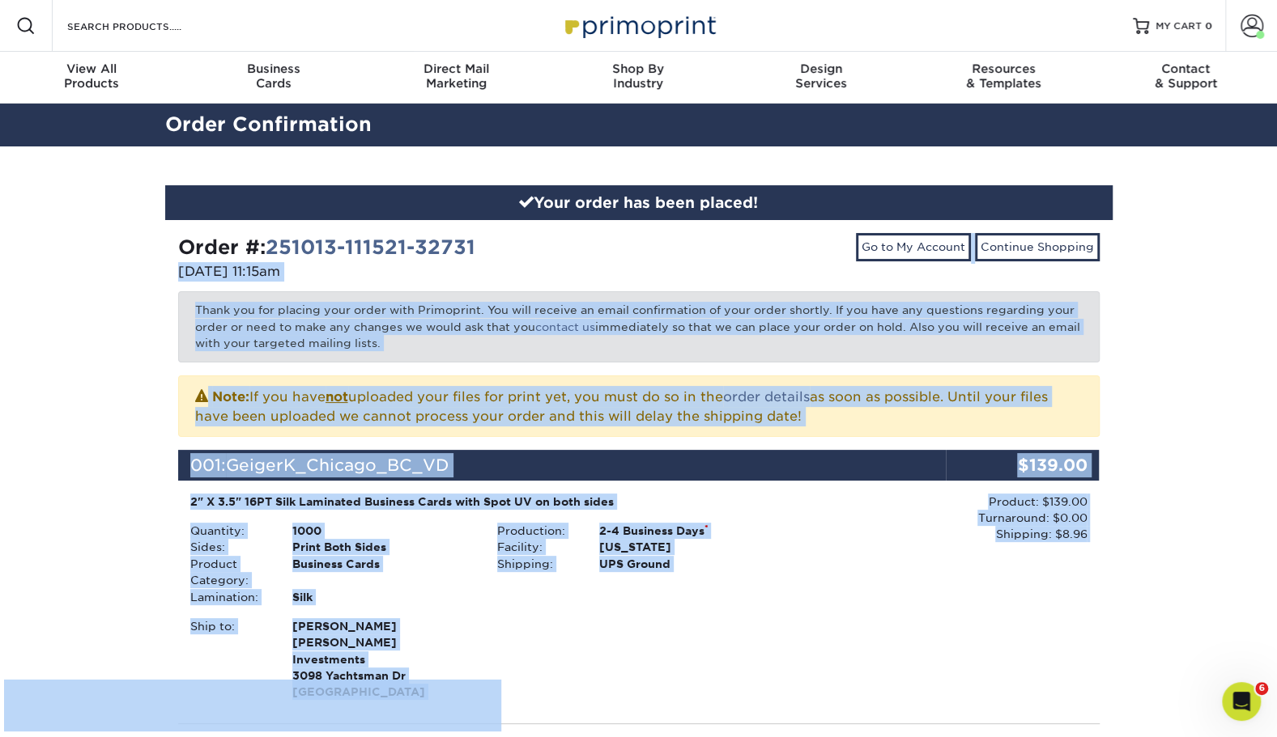
click at [803, 680] on div "Product: $139.00 Turnaround: $0.00 Shipping: $8.96 Discount: - $0.00" at bounding box center [945, 599] width 307 height 210
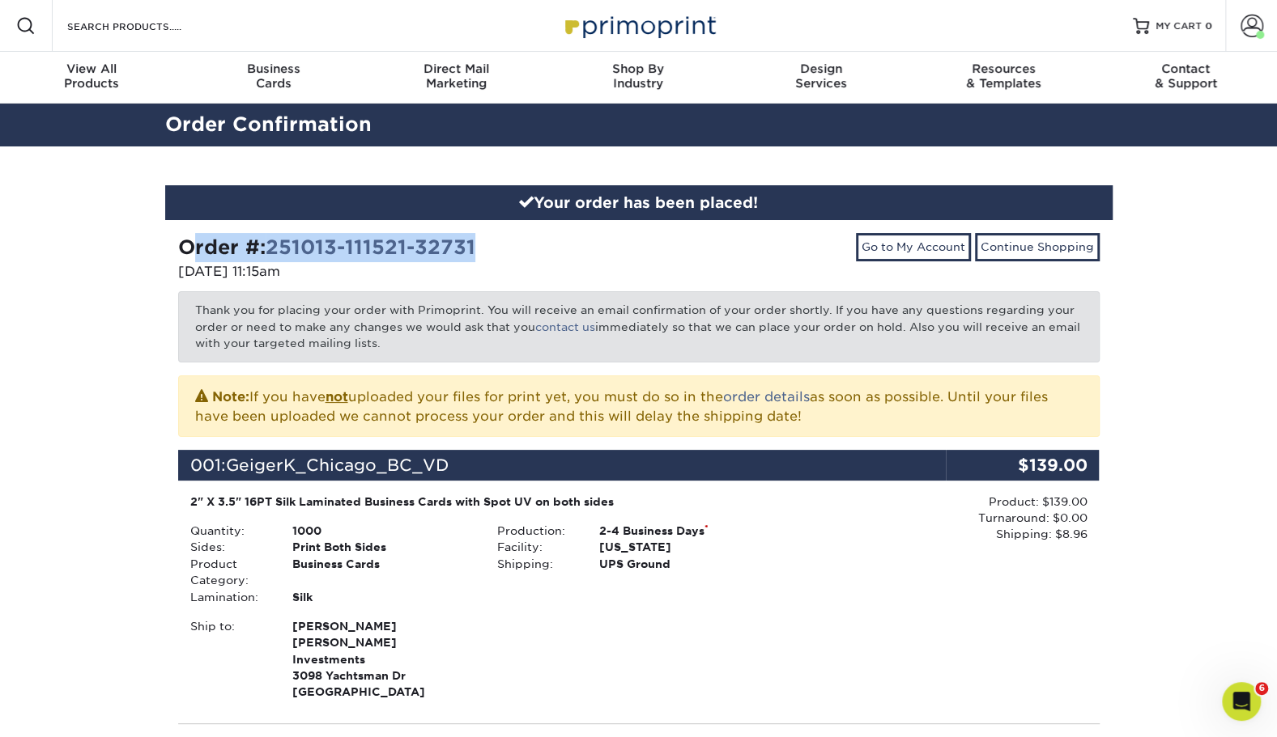
drag, startPoint x: 510, startPoint y: 251, endPoint x: 134, endPoint y: 228, distance: 376.3
click at [134, 228] on div "Your order has been placed! Order #: 251013-111521-32731 [DATE] 11:15am Go to M…" at bounding box center [638, 641] width 1277 height 988
copy strong "Order #: 251013-111521-32731"
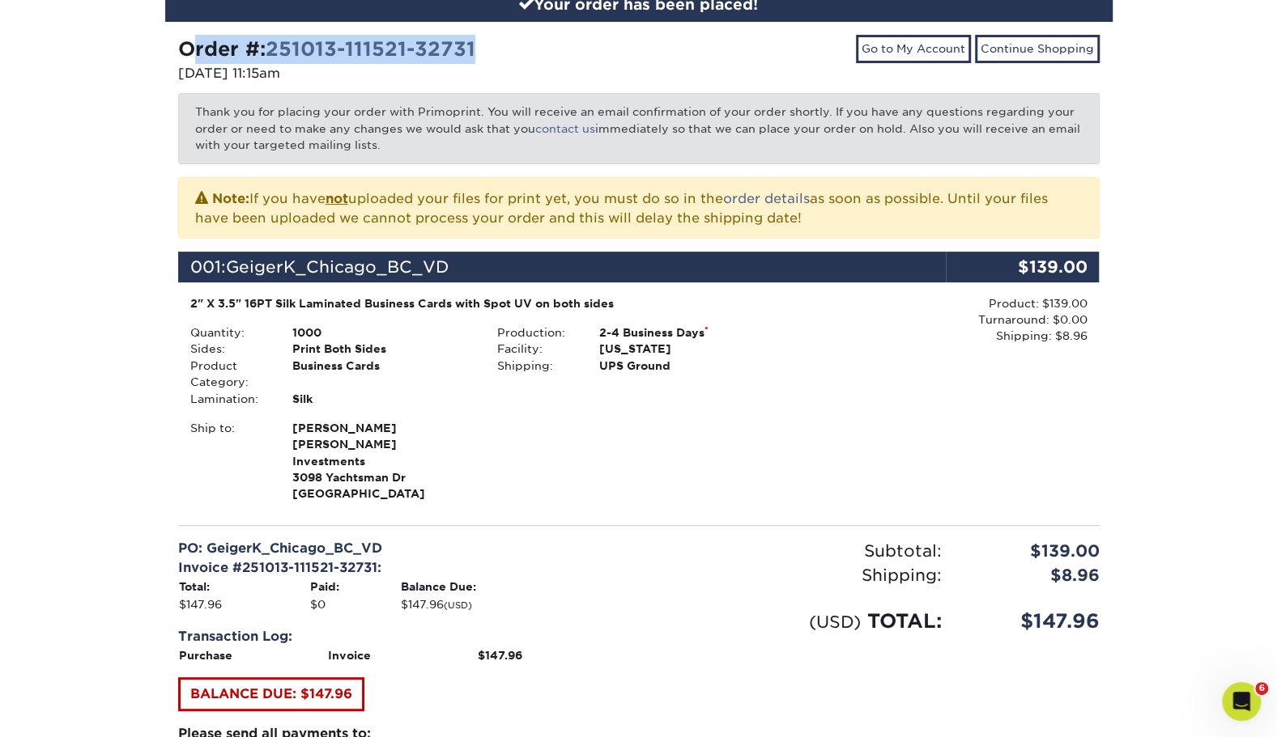
scroll to position [205, 0]
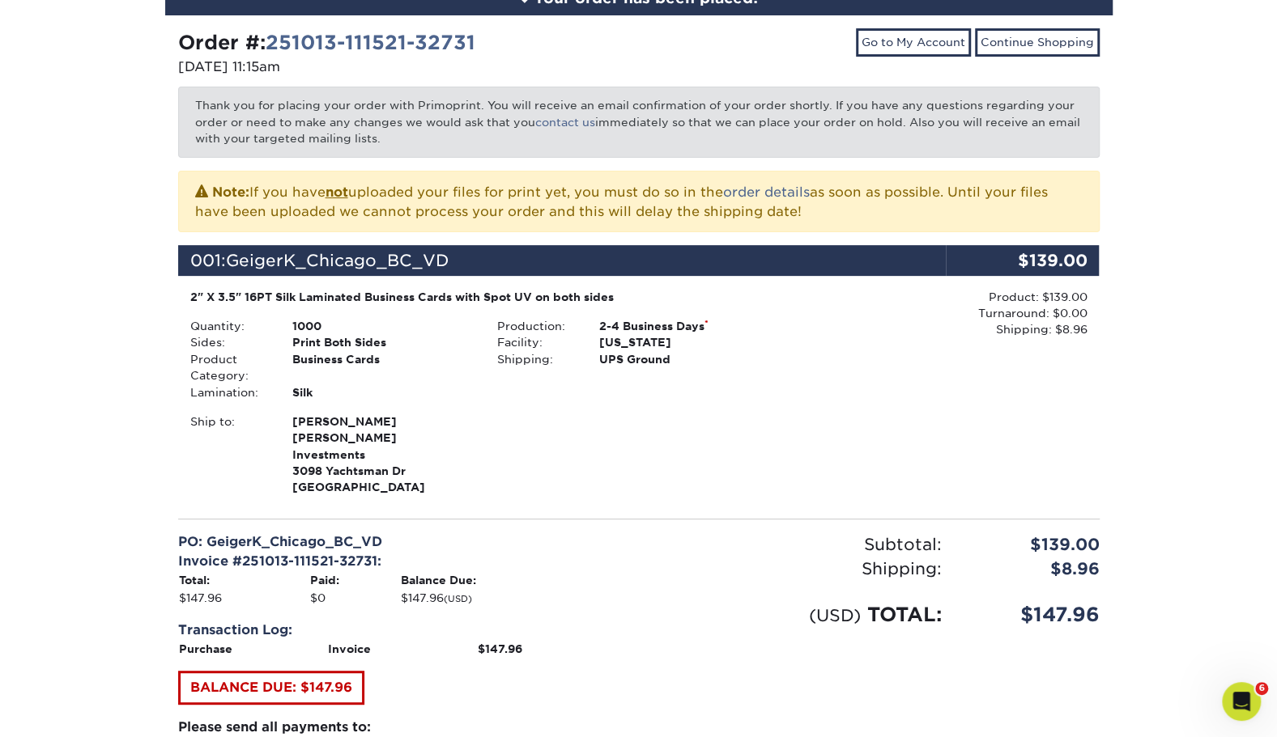
click at [1117, 622] on div "Your order has been placed! Order #: 251013-111521-32731 [DATE] 11:15am Go to M…" at bounding box center [638, 436] width 971 height 988
drag, startPoint x: 1122, startPoint y: 601, endPoint x: 868, endPoint y: 601, distance: 254.2
click at [868, 601] on div "Your order has been placed! Order #: 251013-111521-32731 [DATE] 11:15am Go to M…" at bounding box center [638, 436] width 971 height 988
copy div "TOTAL: $147.96"
